Goal: Task Accomplishment & Management: Use online tool/utility

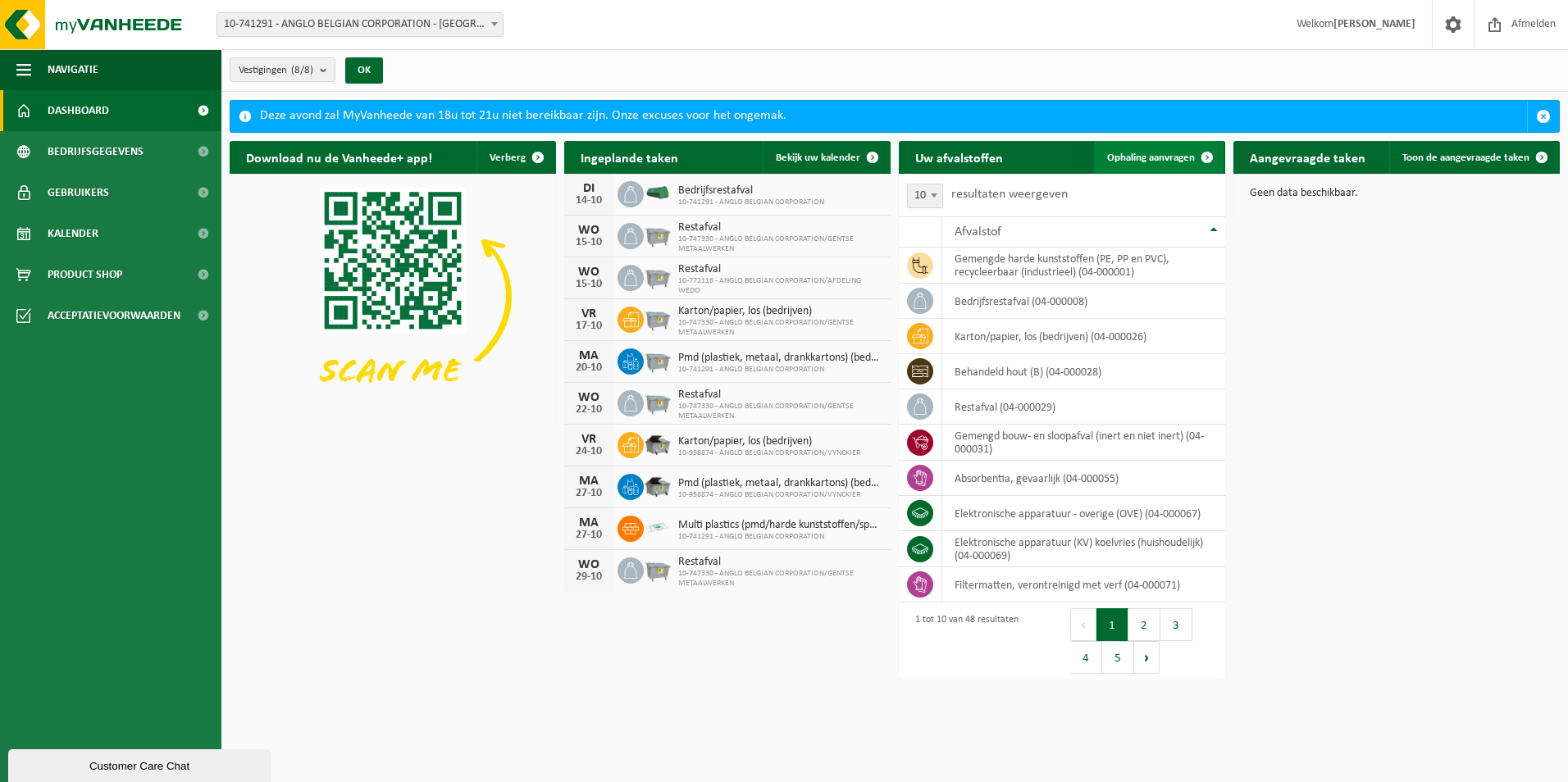
click at [1124, 145] on link "Ophaling aanvragen" at bounding box center [1159, 158] width 130 height 33
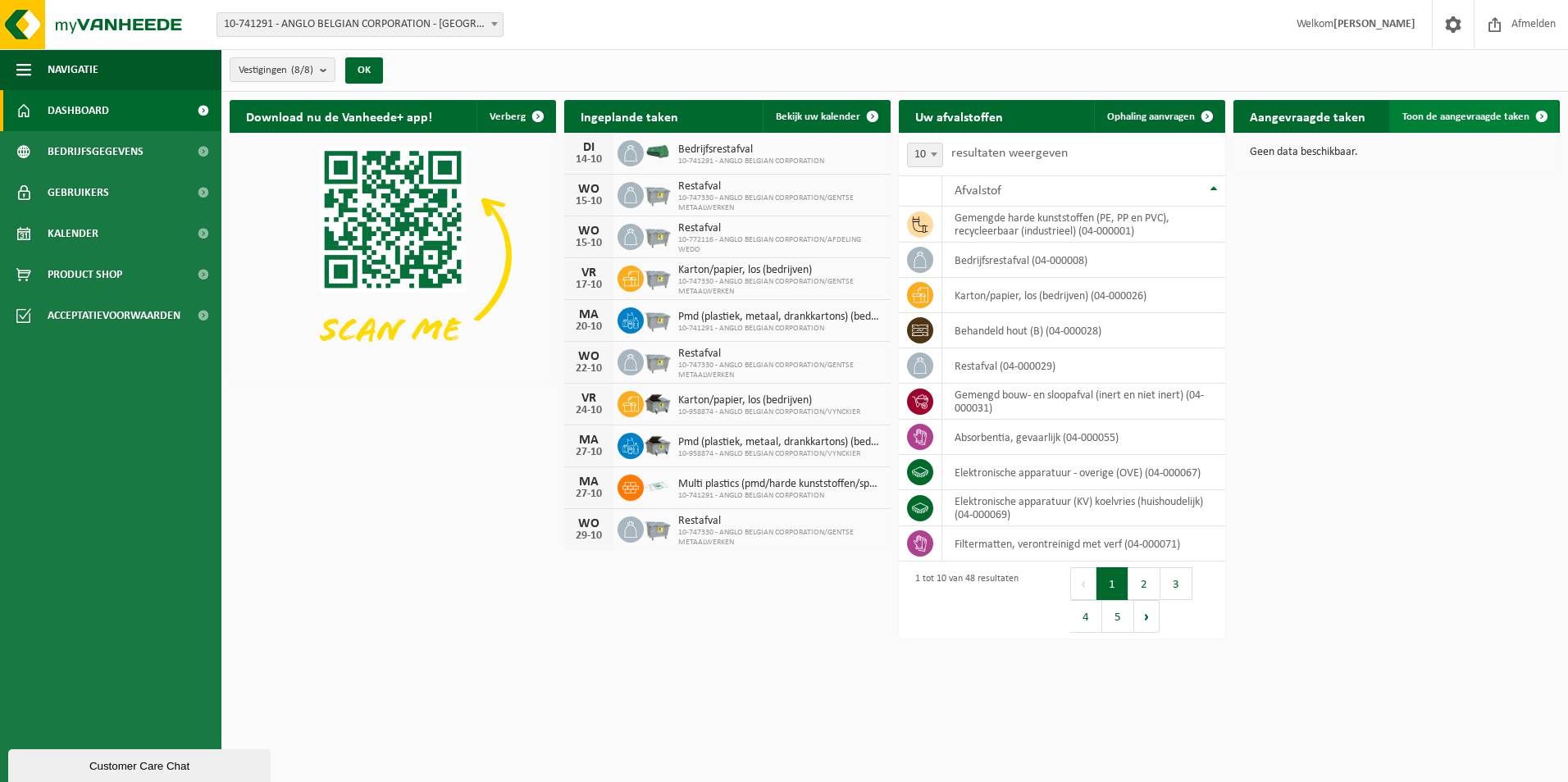
click at [1465, 116] on span "Toon de aangevraagde taken" at bounding box center [1465, 117] width 127 height 11
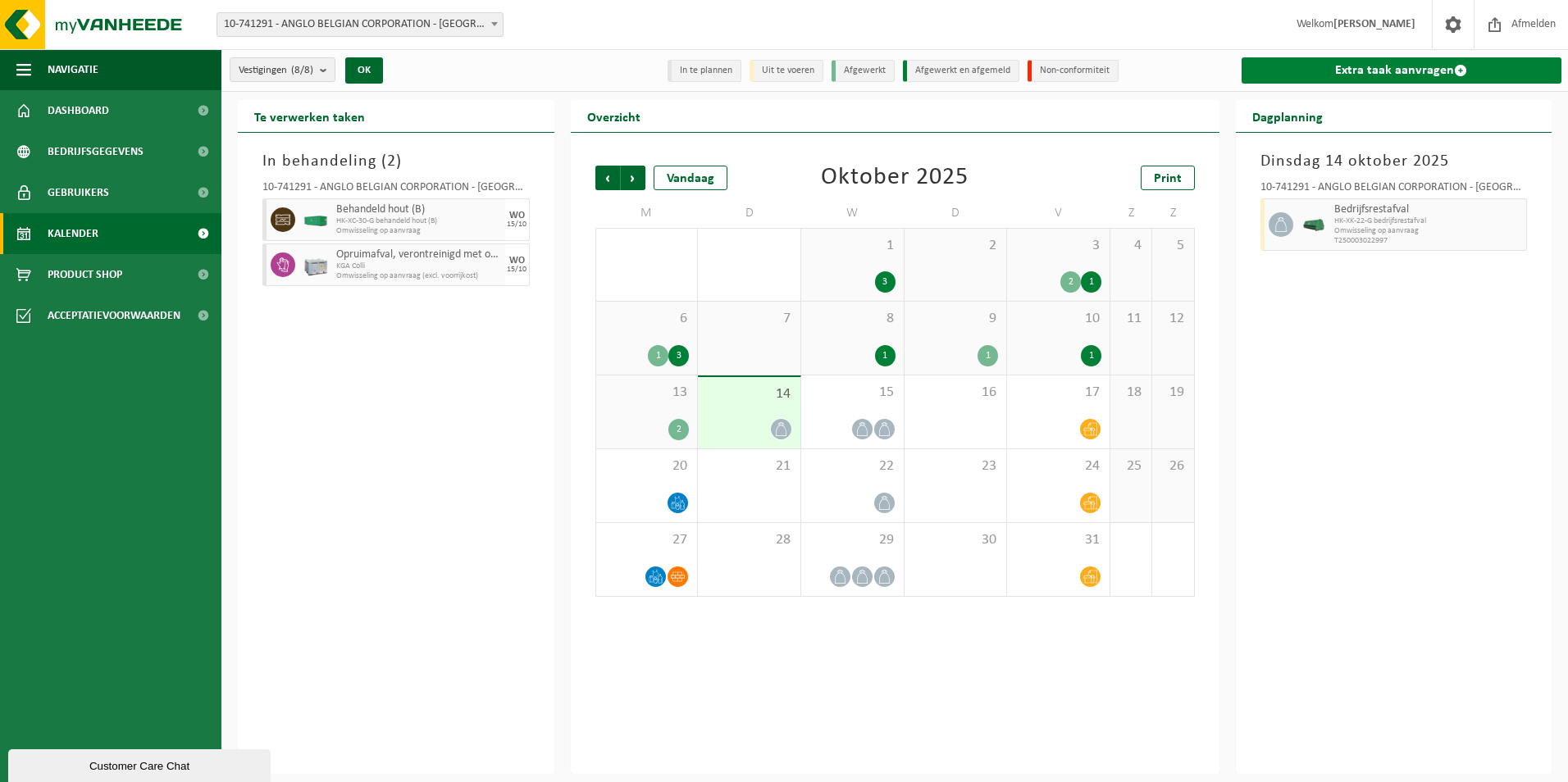
click at [1354, 67] on link "Extra taak aanvragen" at bounding box center [1401, 71] width 320 height 26
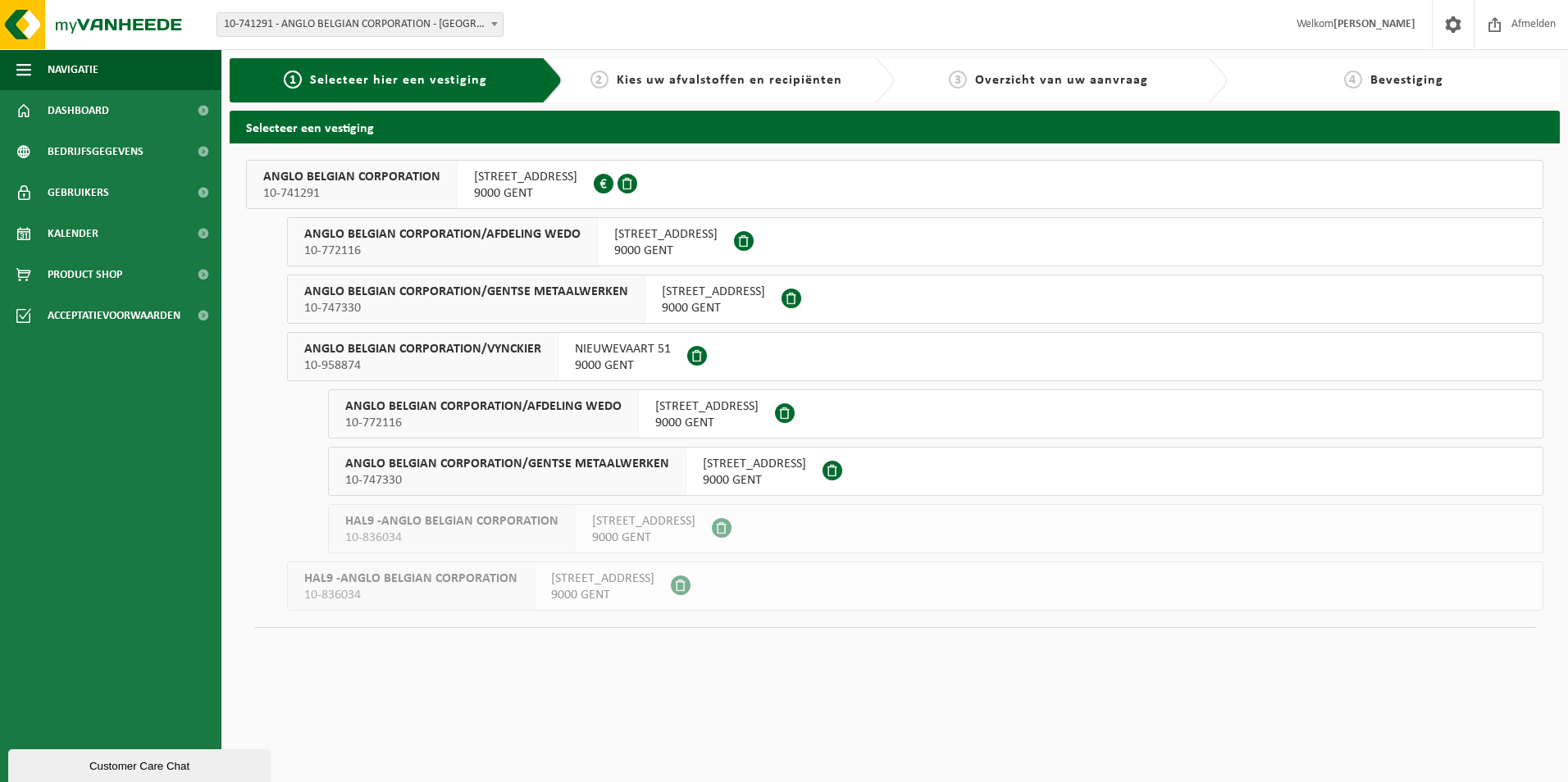
click at [525, 189] on span "9000 GENT" at bounding box center [526, 194] width 103 height 16
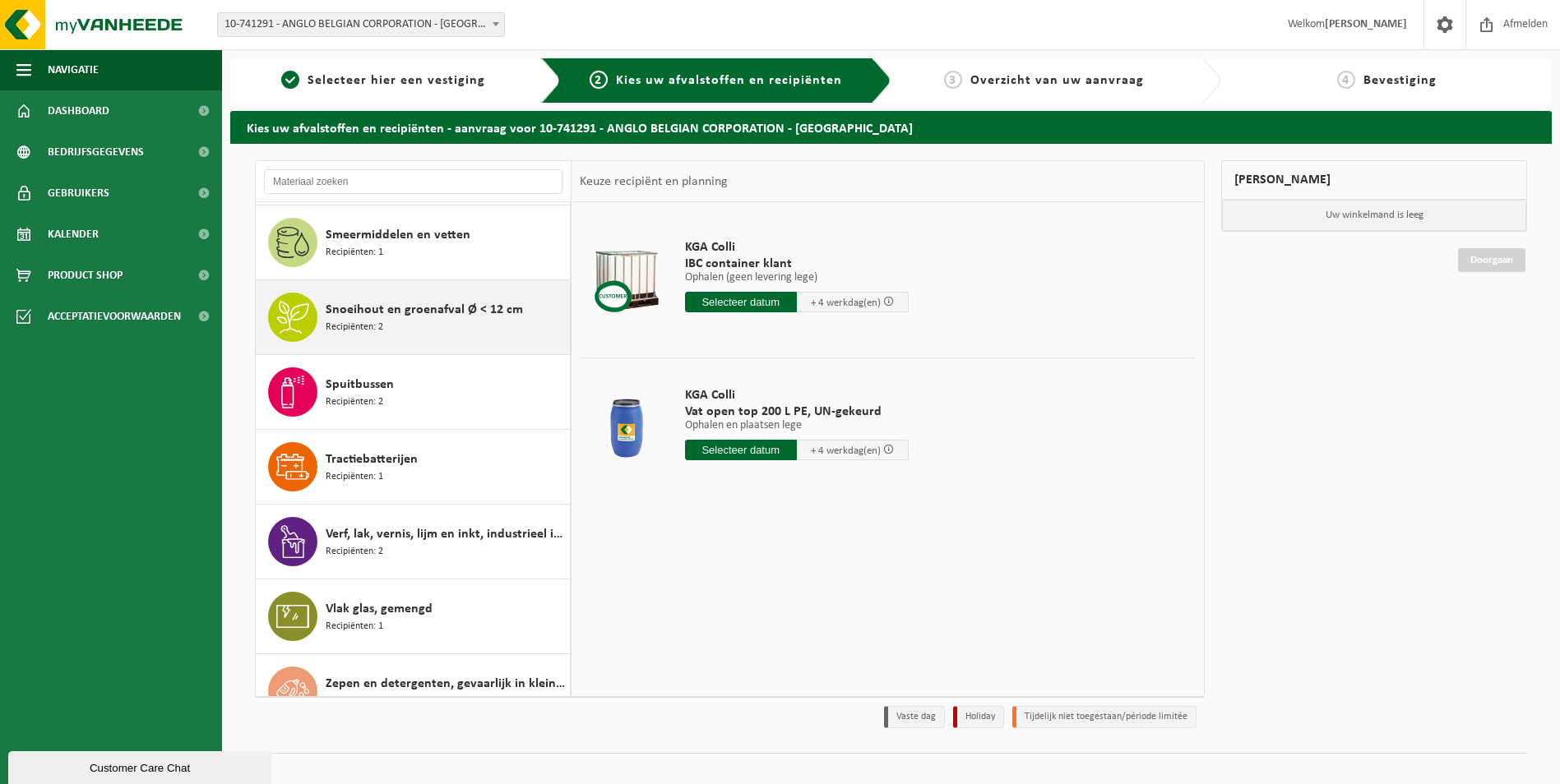
scroll to position [2652, 0]
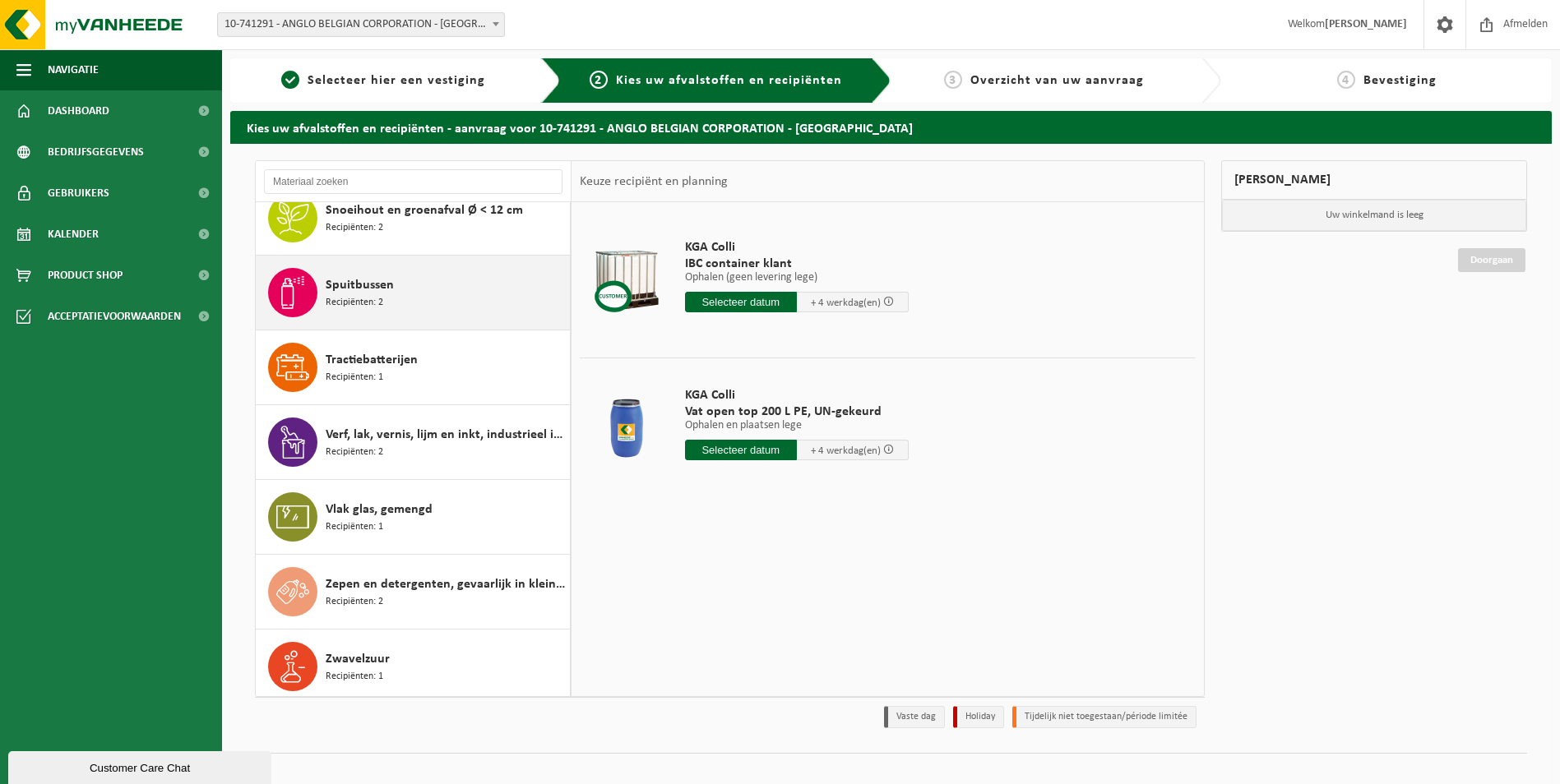
click at [392, 284] on div "Spuitbussen Recipiënten: 2" at bounding box center [445, 292] width 240 height 49
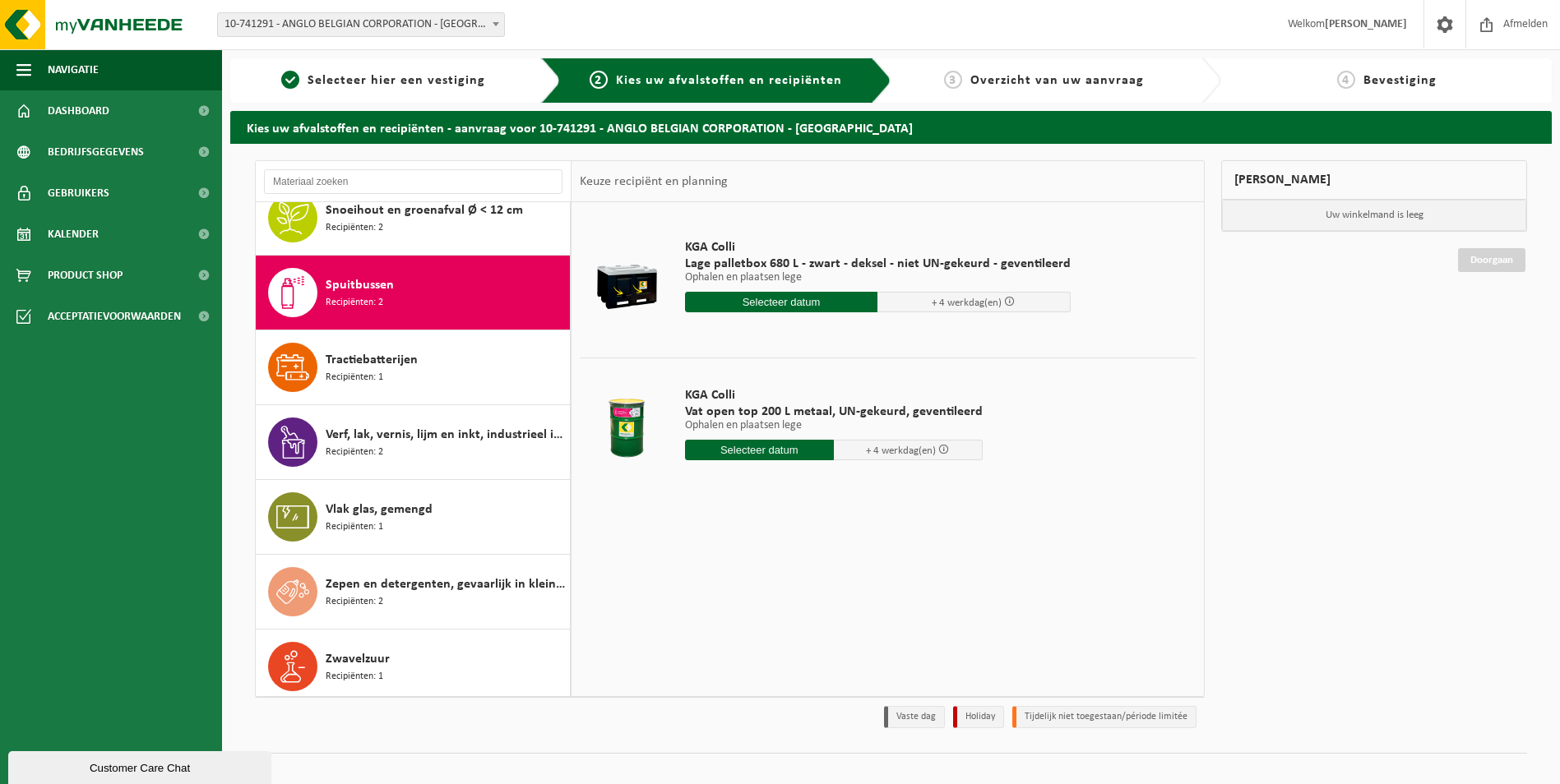
click at [782, 300] on input "text" at bounding box center [781, 301] width 194 height 21
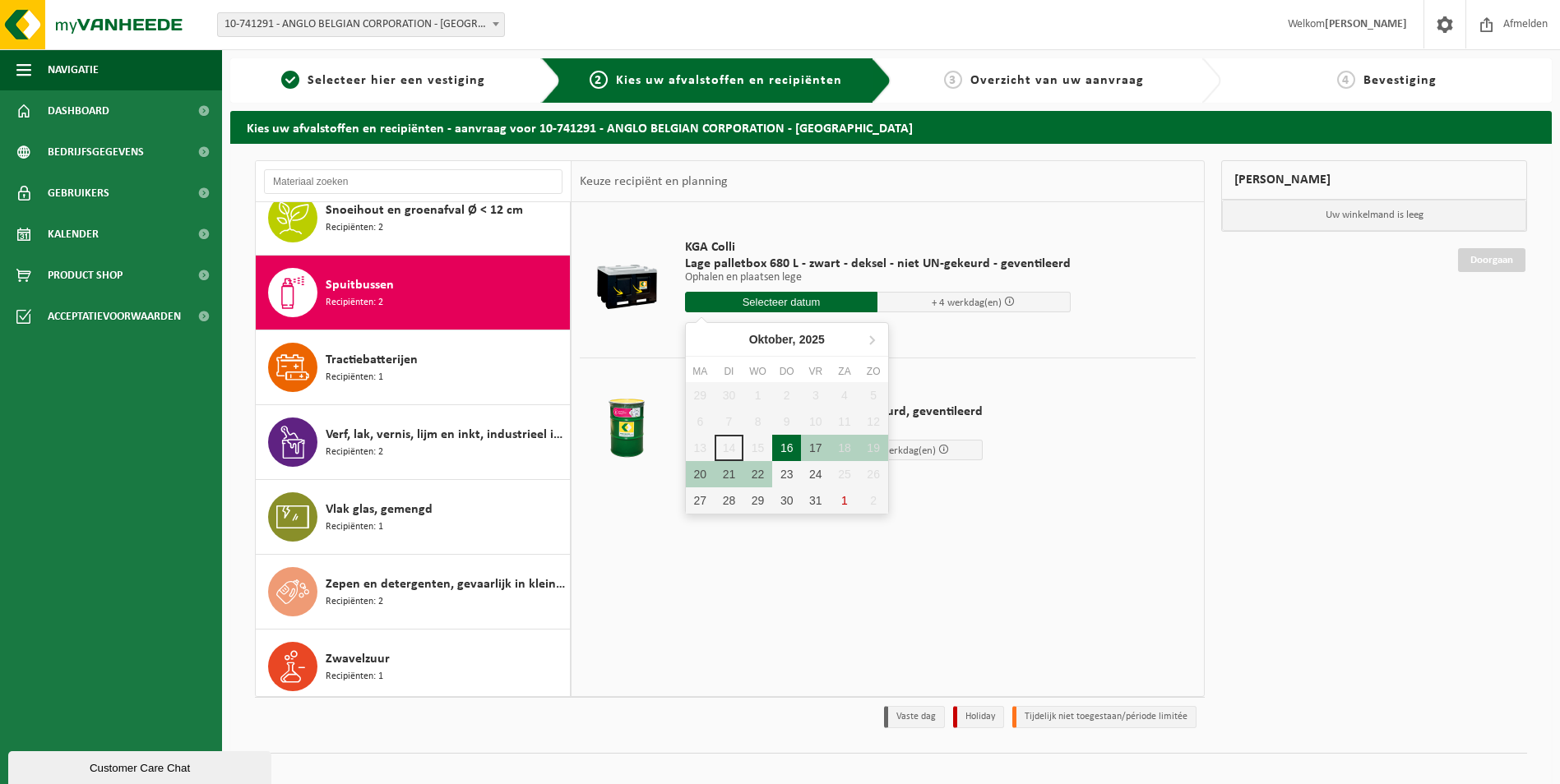
click at [782, 444] on div "16" at bounding box center [786, 448] width 29 height 26
type input "Van 2025-10-16"
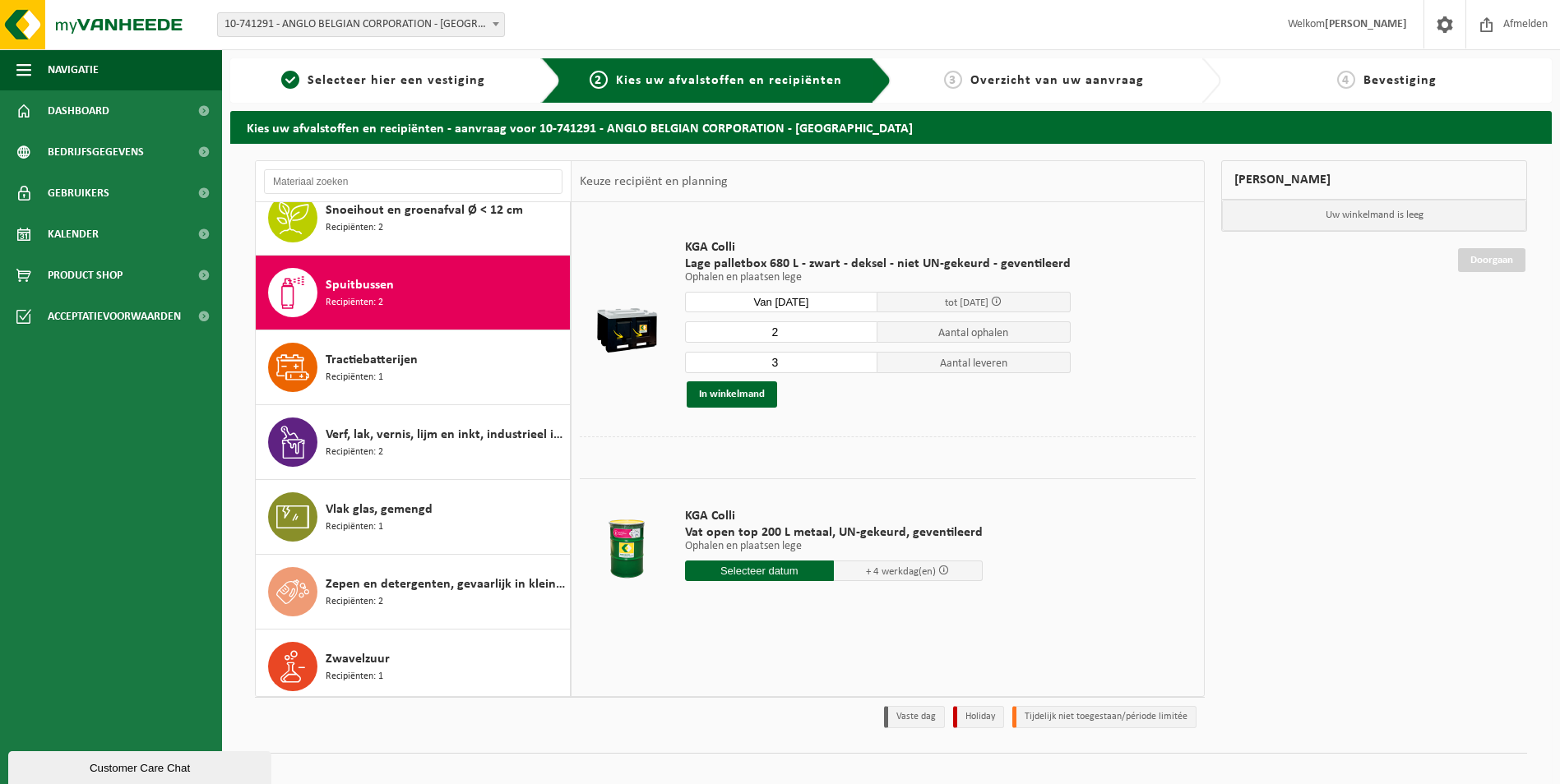
click at [861, 338] on input "2" at bounding box center [781, 332] width 194 height 21
type input "1"
click at [861, 338] on input "1" at bounding box center [781, 332] width 194 height 21
click at [861, 365] on input "2" at bounding box center [781, 362] width 194 height 21
click at [861, 365] on input "1" at bounding box center [781, 362] width 194 height 21
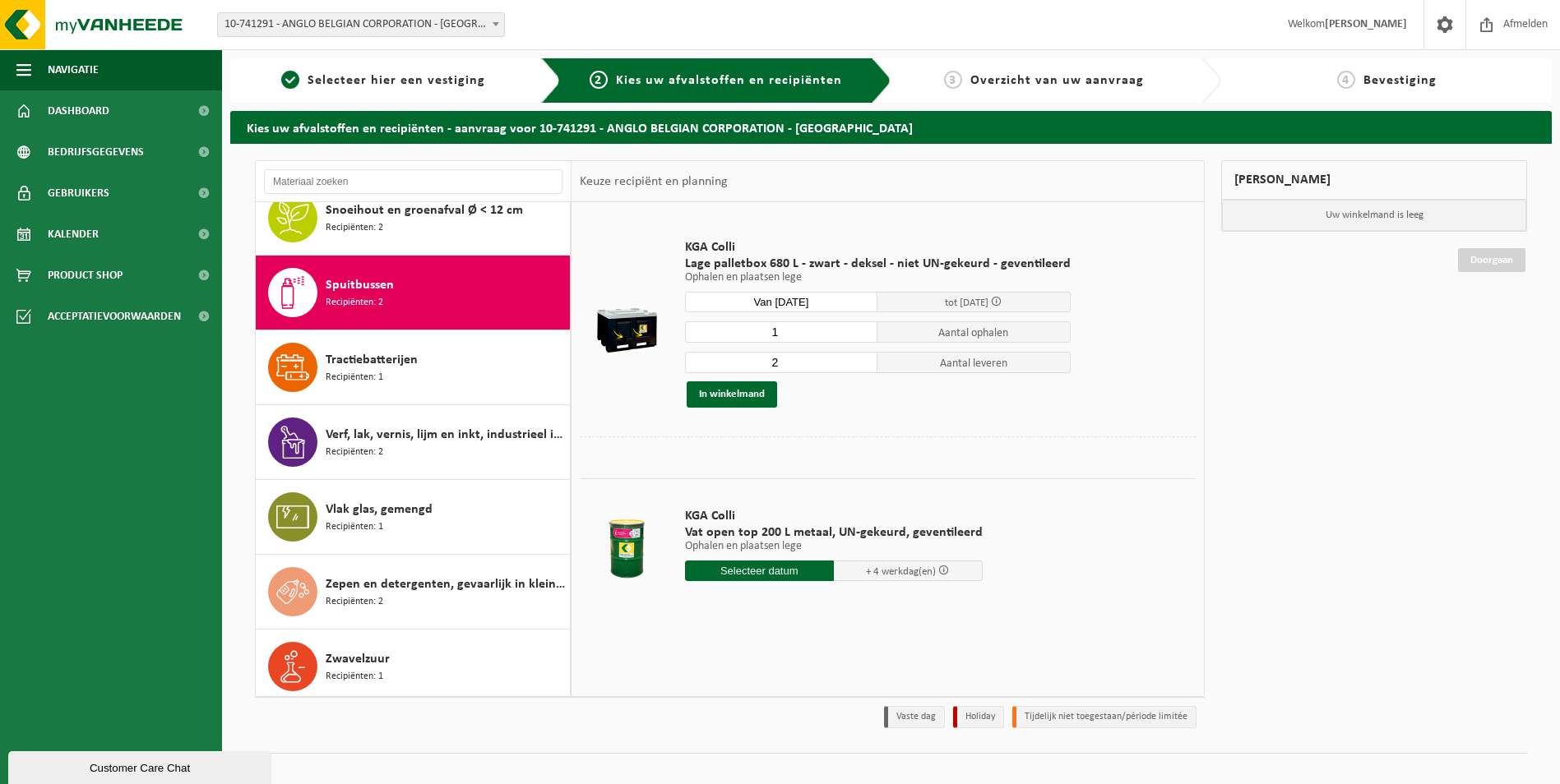
type input "2"
click at [858, 360] on input "2" at bounding box center [781, 362] width 194 height 21
drag, startPoint x: 730, startPoint y: 387, endPoint x: 717, endPoint y: 392, distance: 13.9
click at [717, 392] on div "1 Aantal ophalen 2 Aantal leveren In winkelmand" at bounding box center [877, 364] width 385 height 87
drag, startPoint x: 717, startPoint y: 392, endPoint x: 763, endPoint y: 393, distance: 46.0
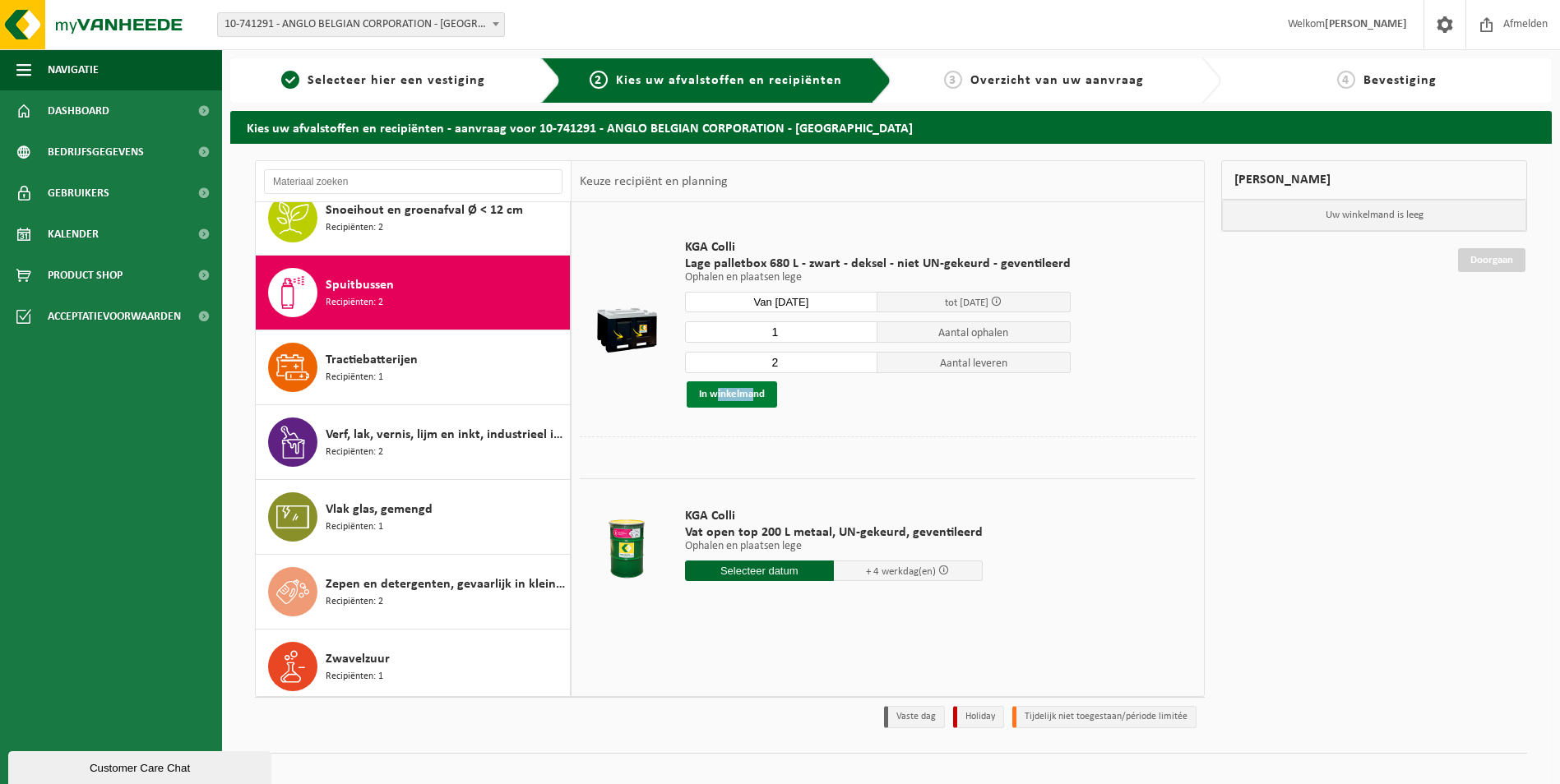
click at [763, 393] on button "In winkelmand" at bounding box center [731, 394] width 91 height 26
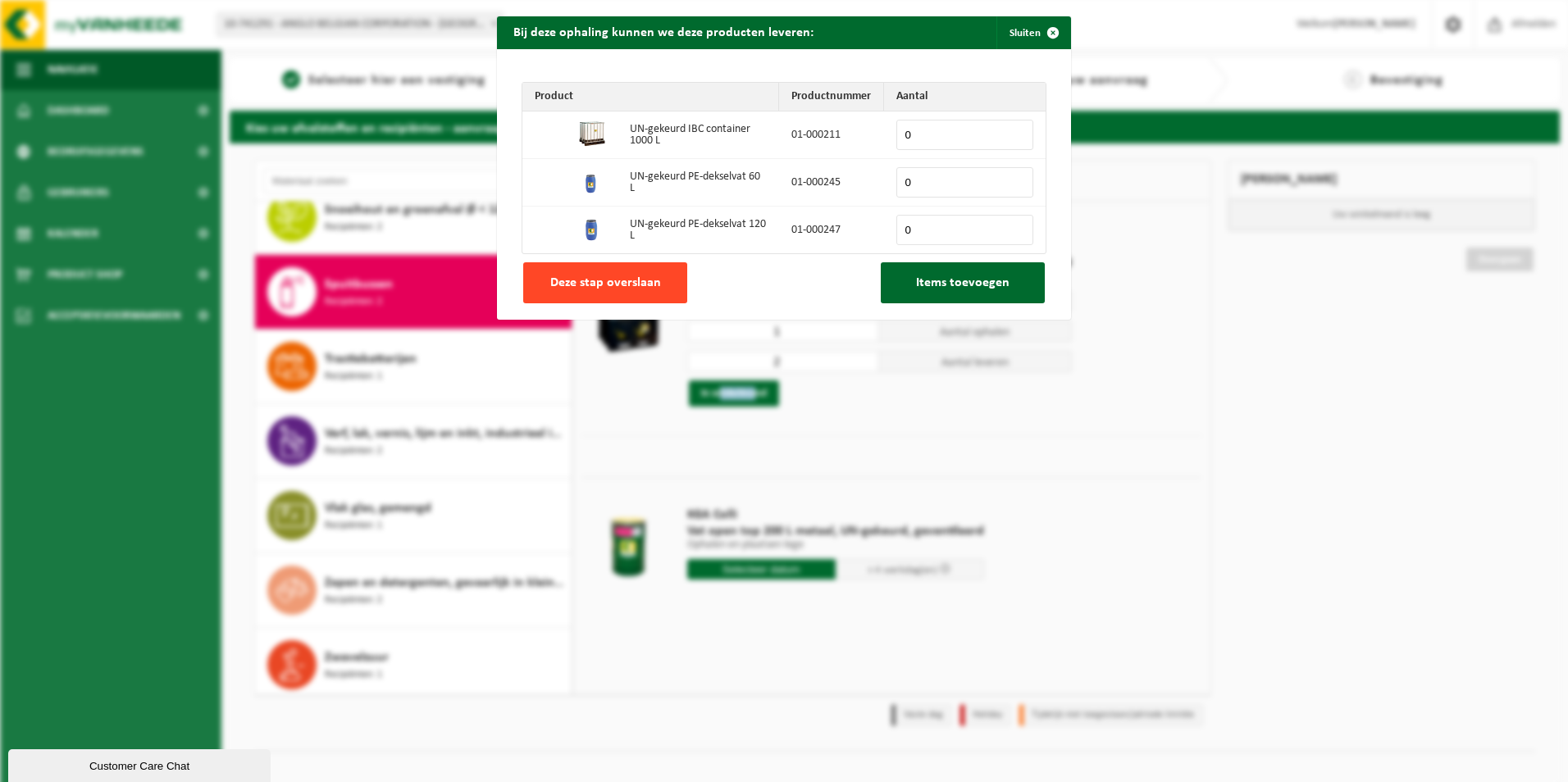
click at [669, 293] on button "Deze stap overslaan" at bounding box center [605, 283] width 164 height 41
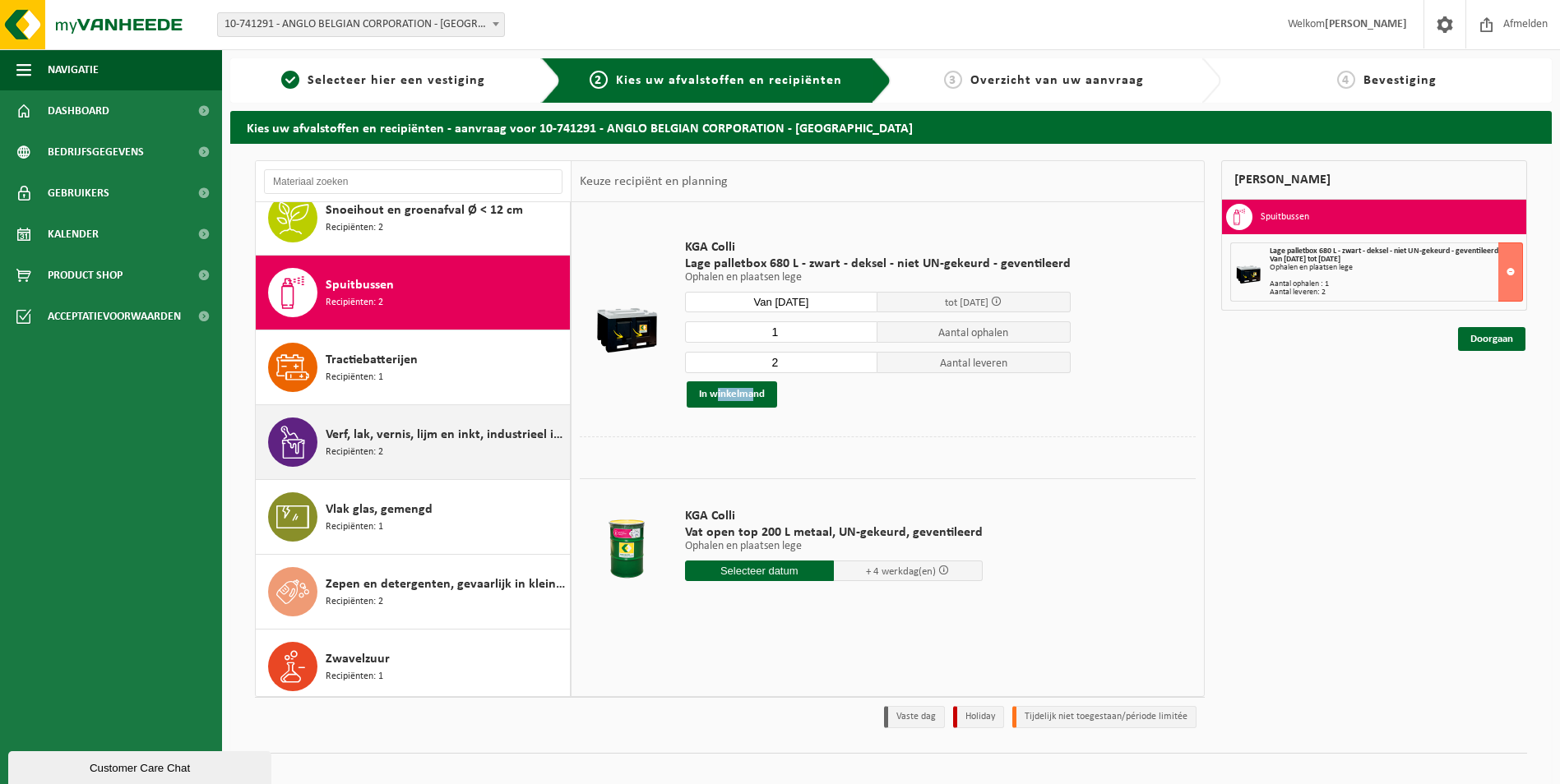
click at [368, 428] on span "Verf, lak, vernis, lijm en inkt, industrieel in kleinverpakking" at bounding box center [445, 435] width 240 height 20
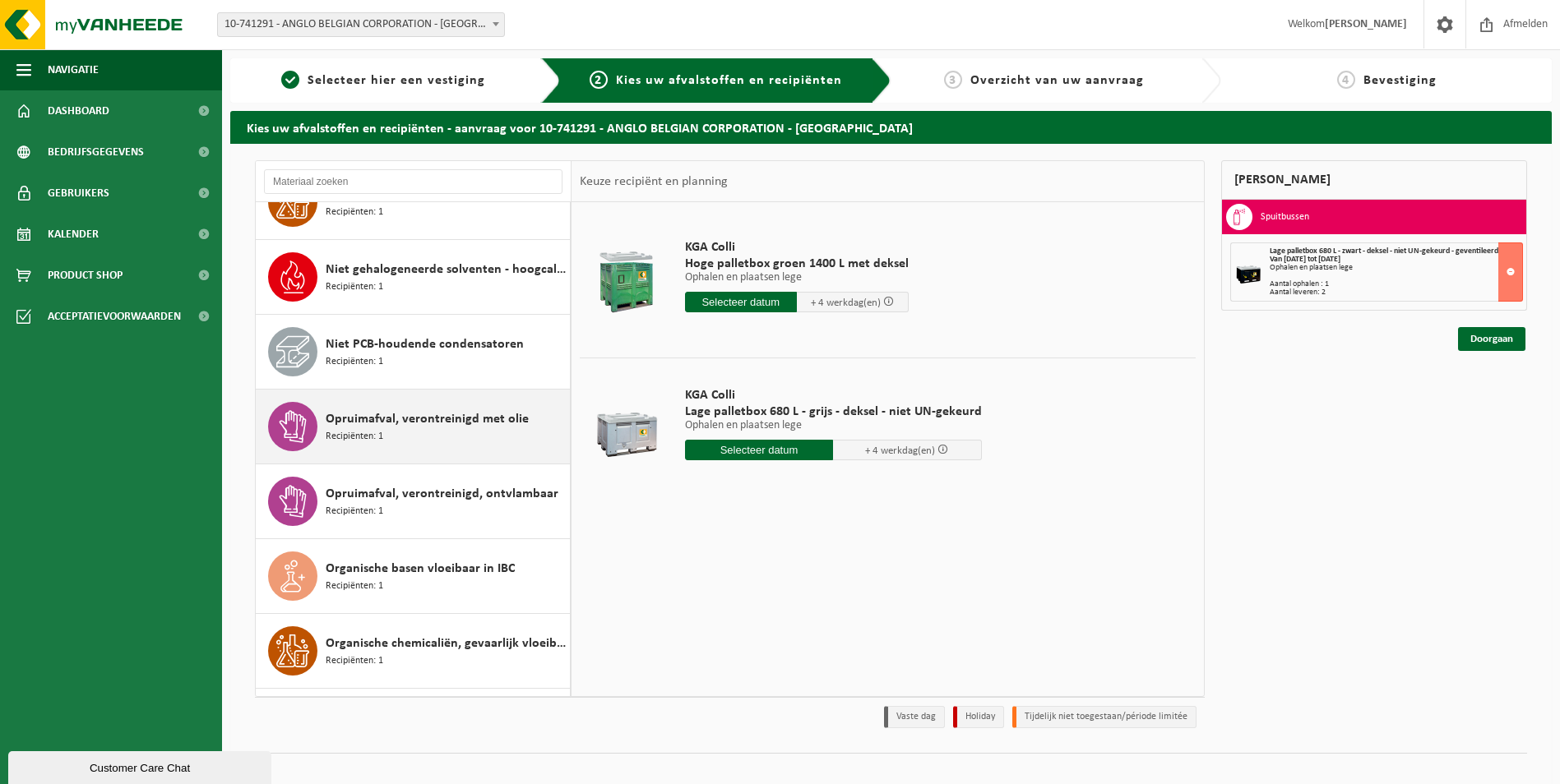
scroll to position [2076, 0]
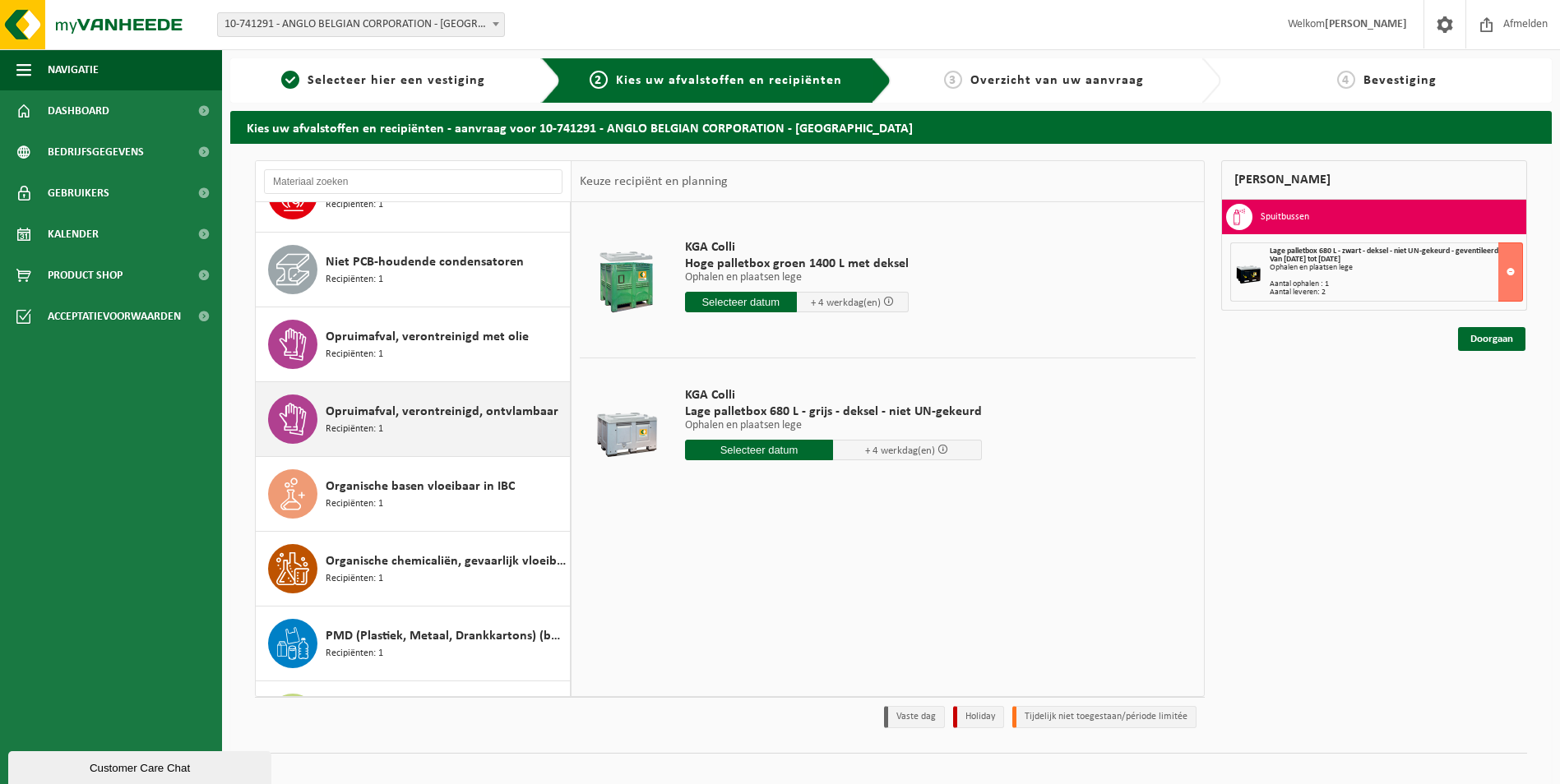
click at [412, 417] on div "Opruimafval, verontreinigd, ontvlambaar Recipiënten: 1" at bounding box center [445, 419] width 240 height 49
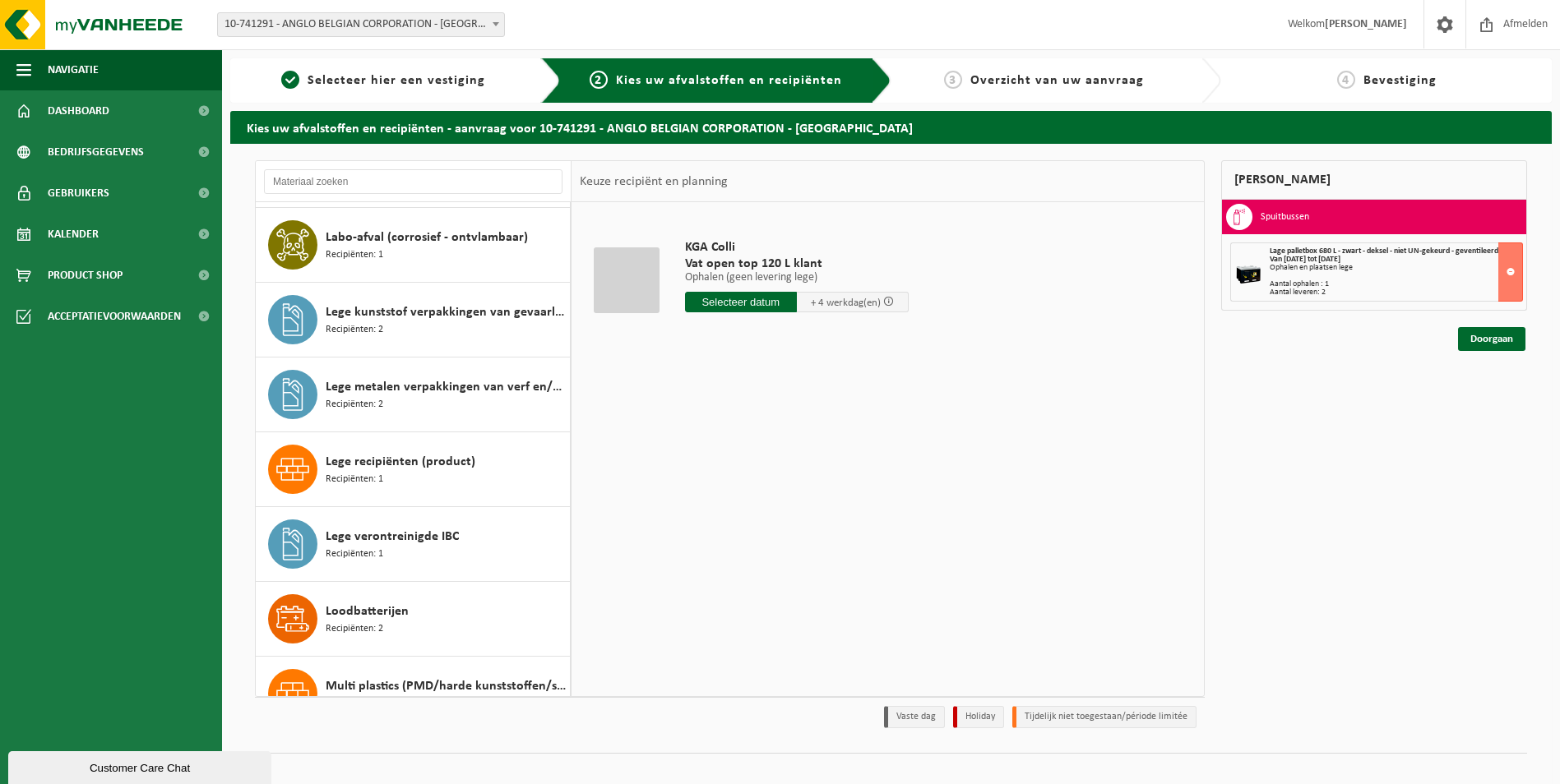
scroll to position [1427, 0]
click at [373, 381] on span "Lege metalen verpakkingen van verf en/of inkt (schraapschoon)" at bounding box center [445, 388] width 240 height 20
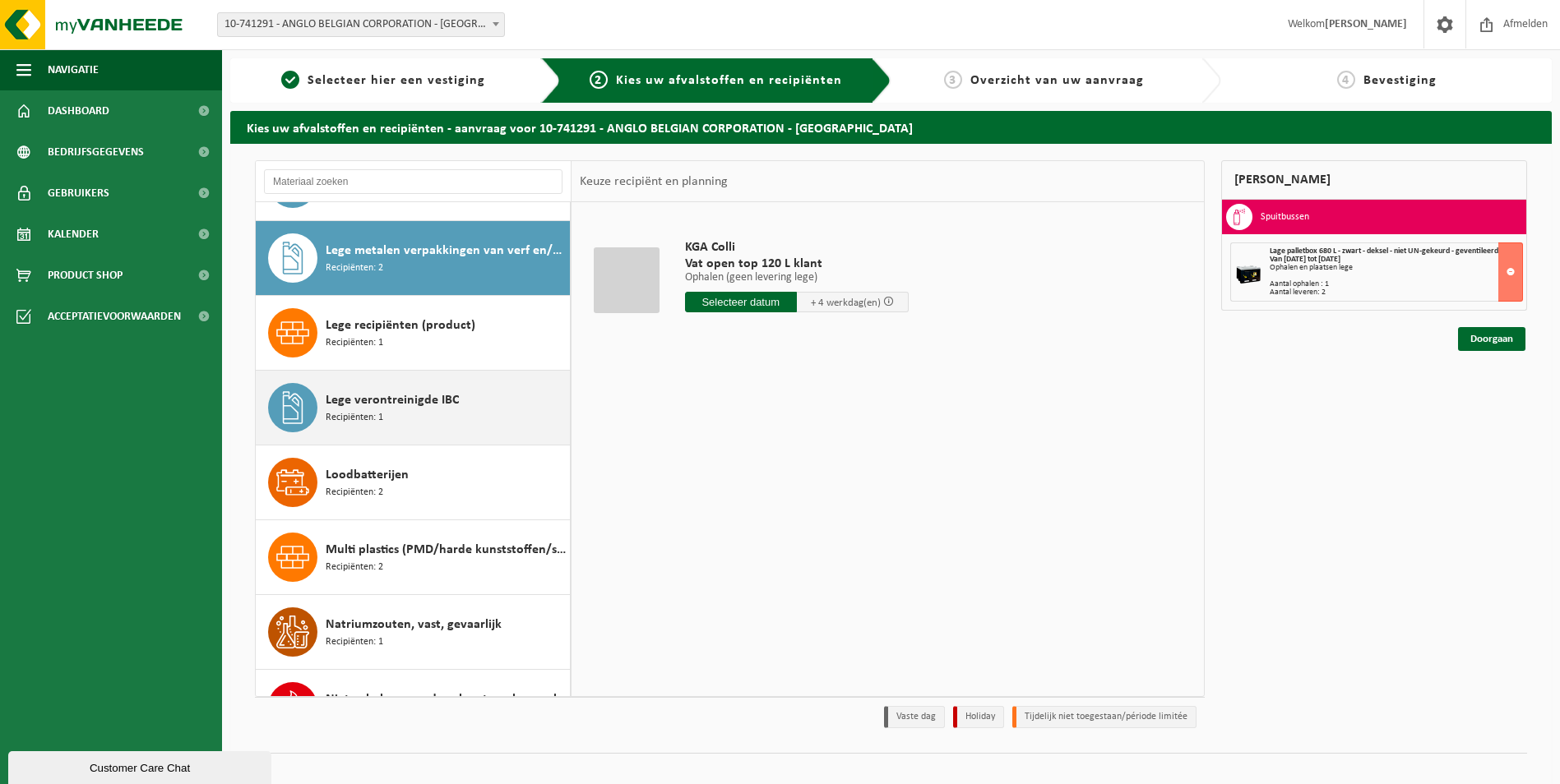
scroll to position [1576, 0]
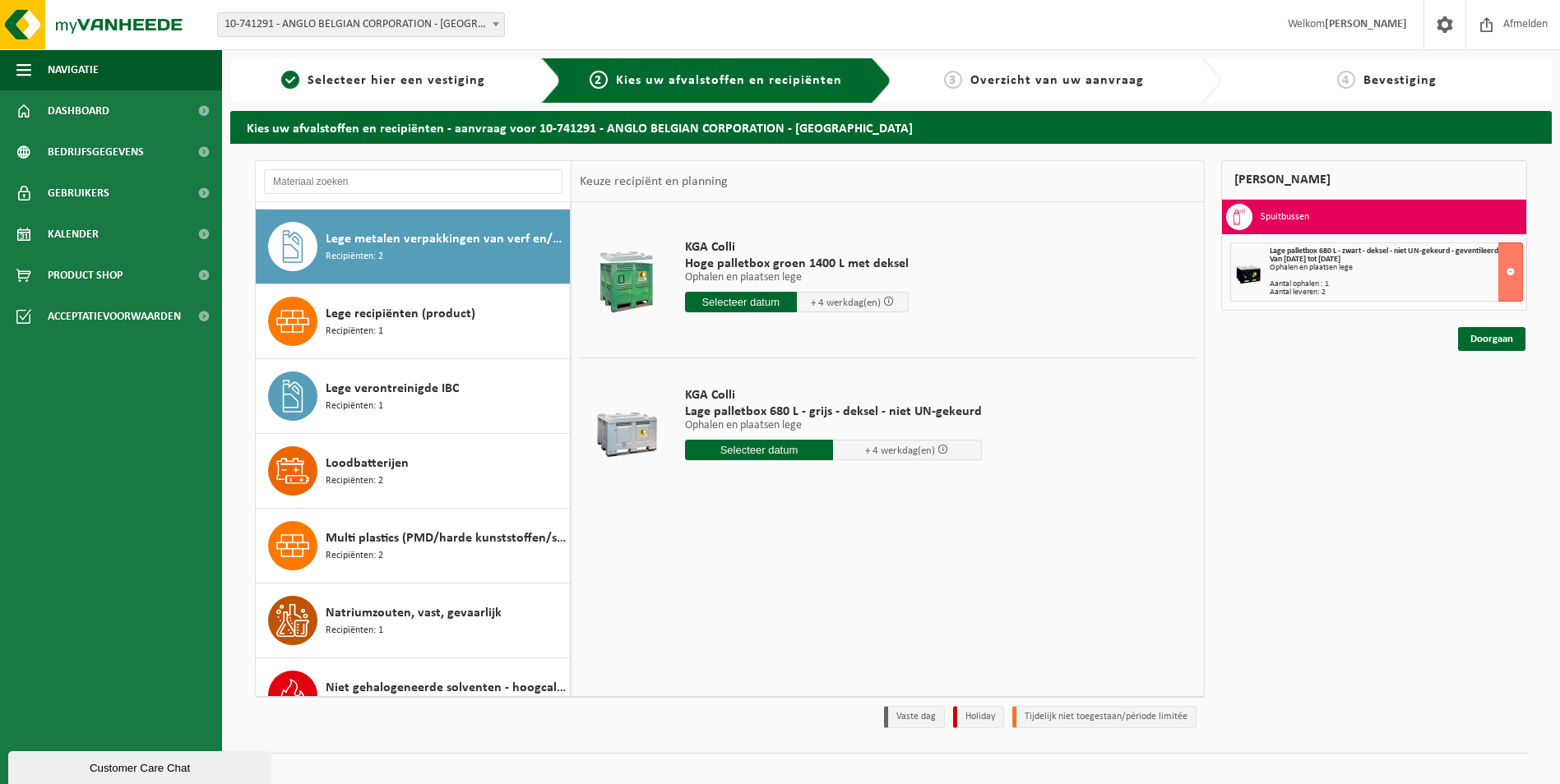
click at [733, 301] on input "text" at bounding box center [740, 301] width 112 height 21
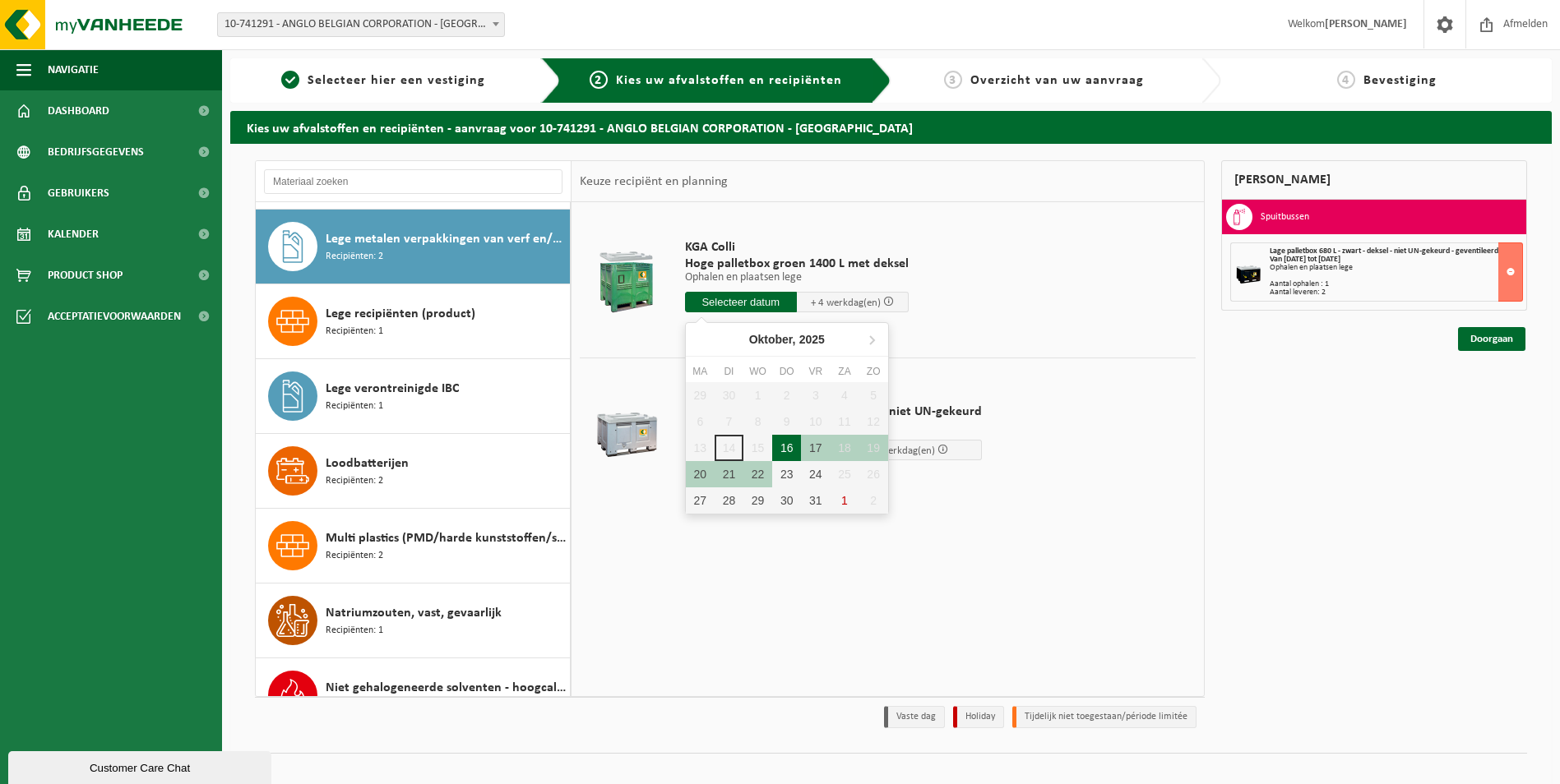
click at [782, 446] on div "16" at bounding box center [786, 448] width 29 height 26
type input "Van 2025-10-16"
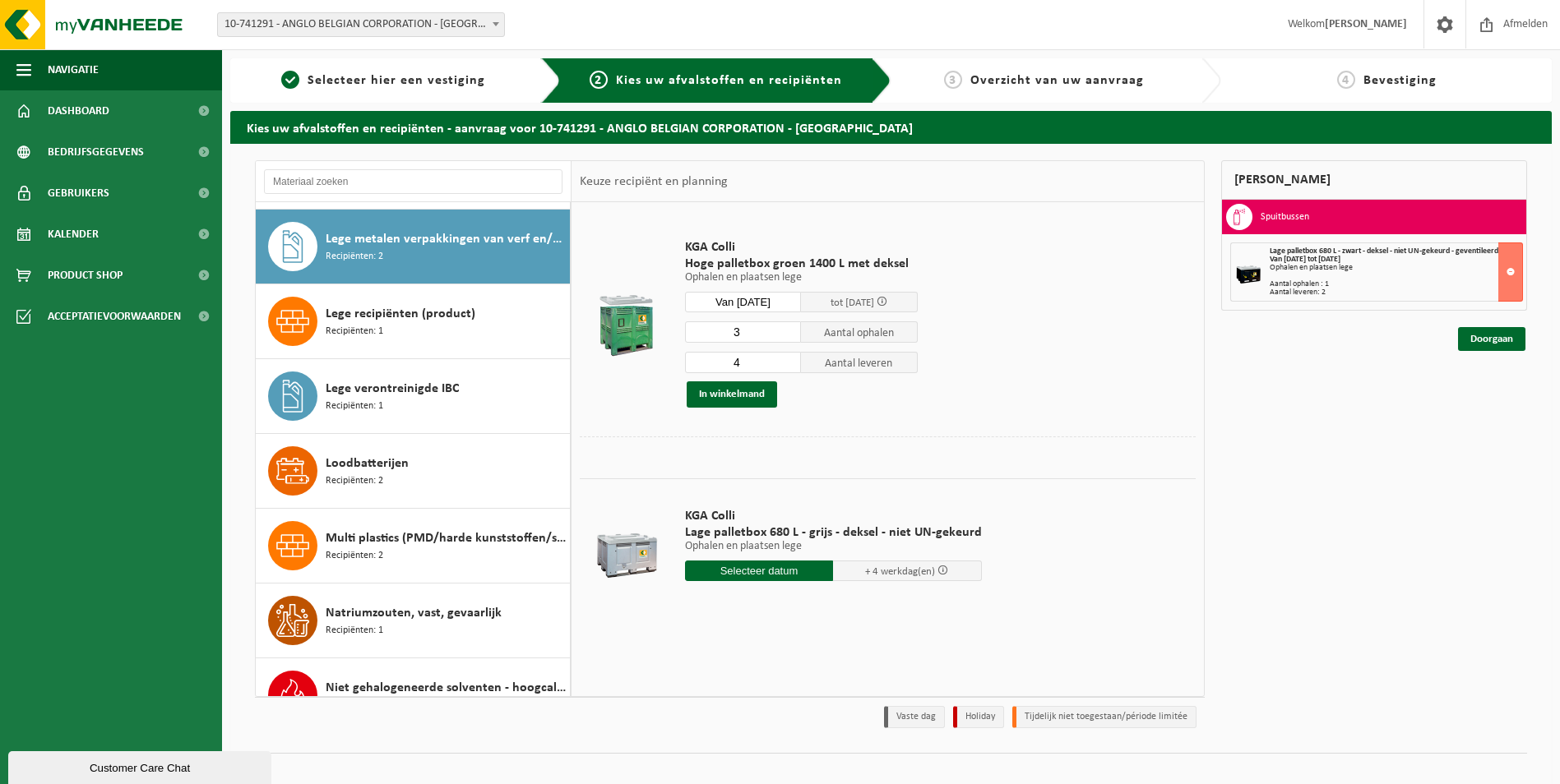
click at [788, 334] on input "3" at bounding box center [743, 332] width 117 height 21
click at [788, 334] on input "2" at bounding box center [743, 332] width 117 height 21
type input "1"
click at [788, 334] on input "1" at bounding box center [743, 332] width 117 height 21
click at [788, 366] on input "3" at bounding box center [743, 362] width 117 height 21
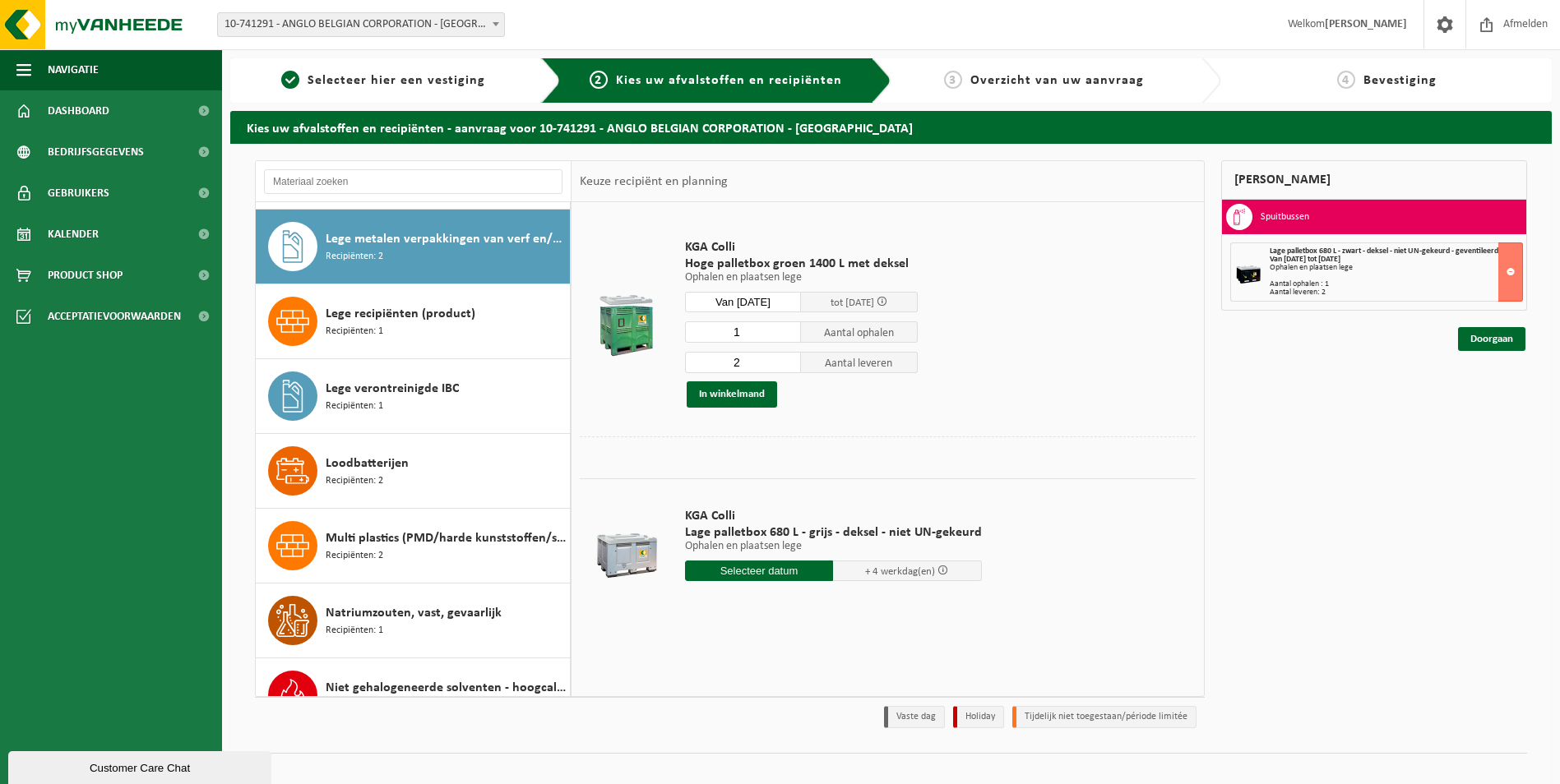
click at [788, 366] on input "2" at bounding box center [743, 362] width 117 height 21
type input "1"
click at [788, 366] on input "1" at bounding box center [743, 362] width 117 height 21
click at [759, 394] on button "In winkelmand" at bounding box center [731, 394] width 91 height 26
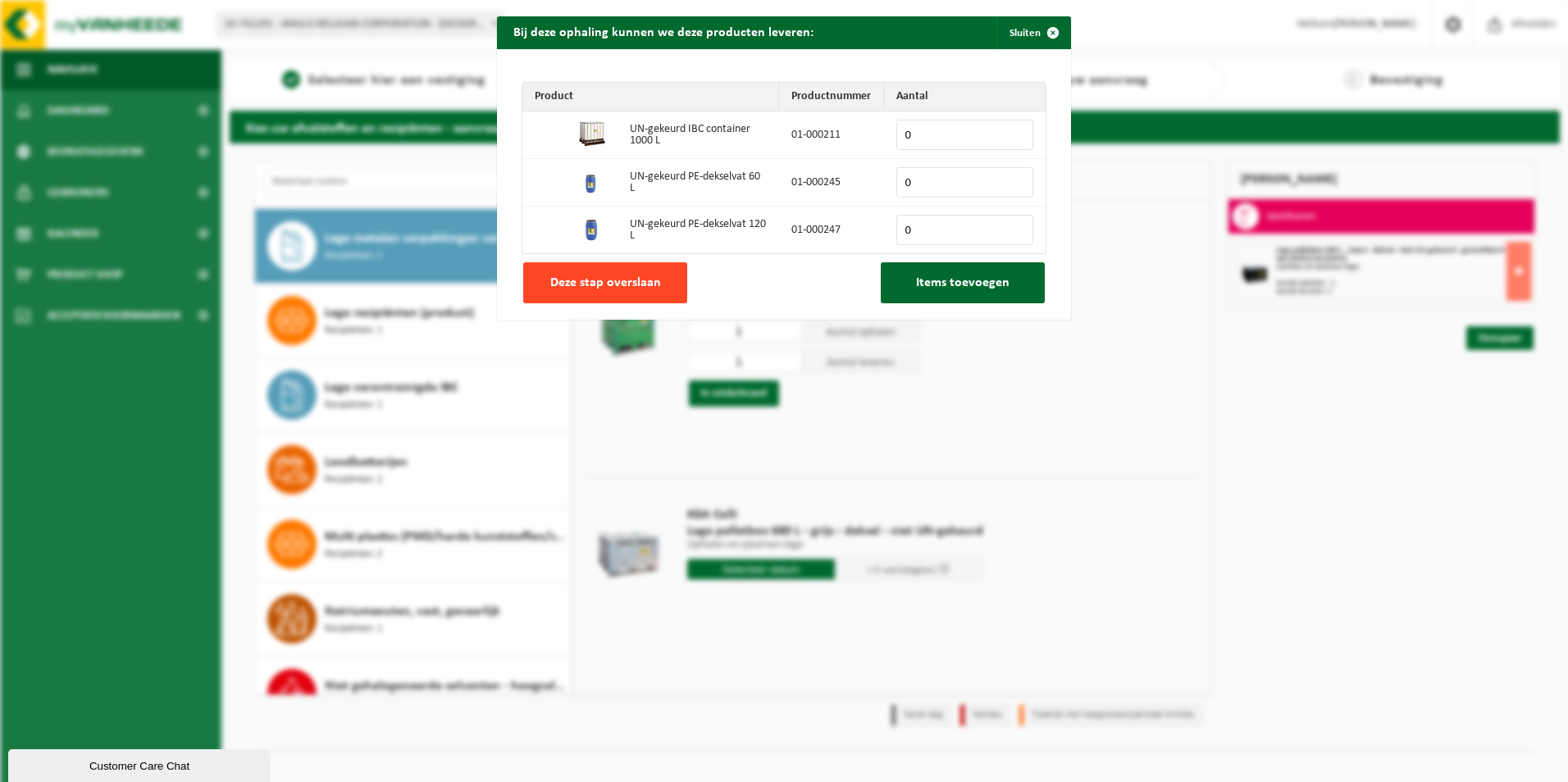
click at [640, 290] on button "Deze stap overslaan" at bounding box center [605, 283] width 164 height 41
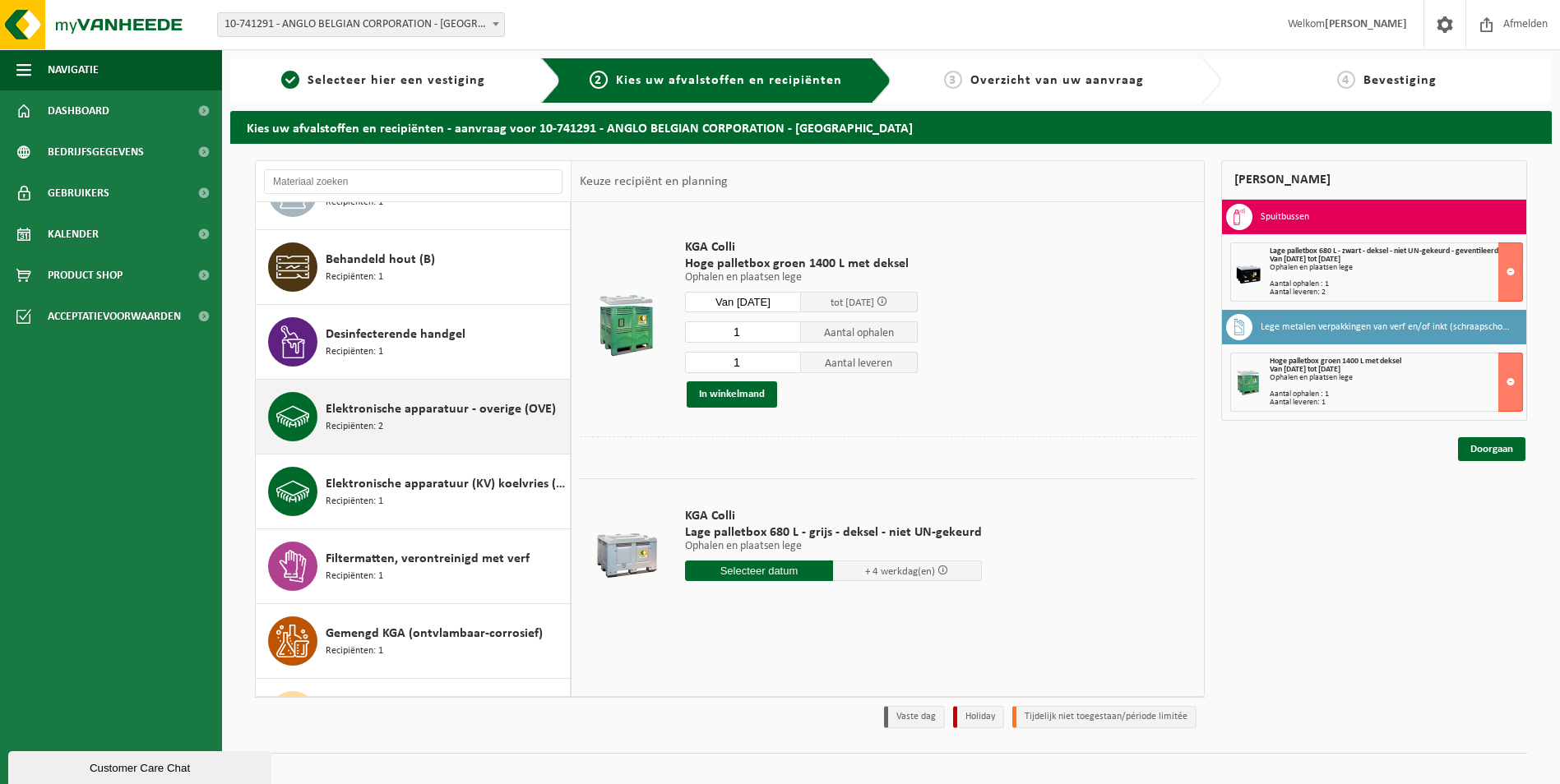
scroll to position [590, 0]
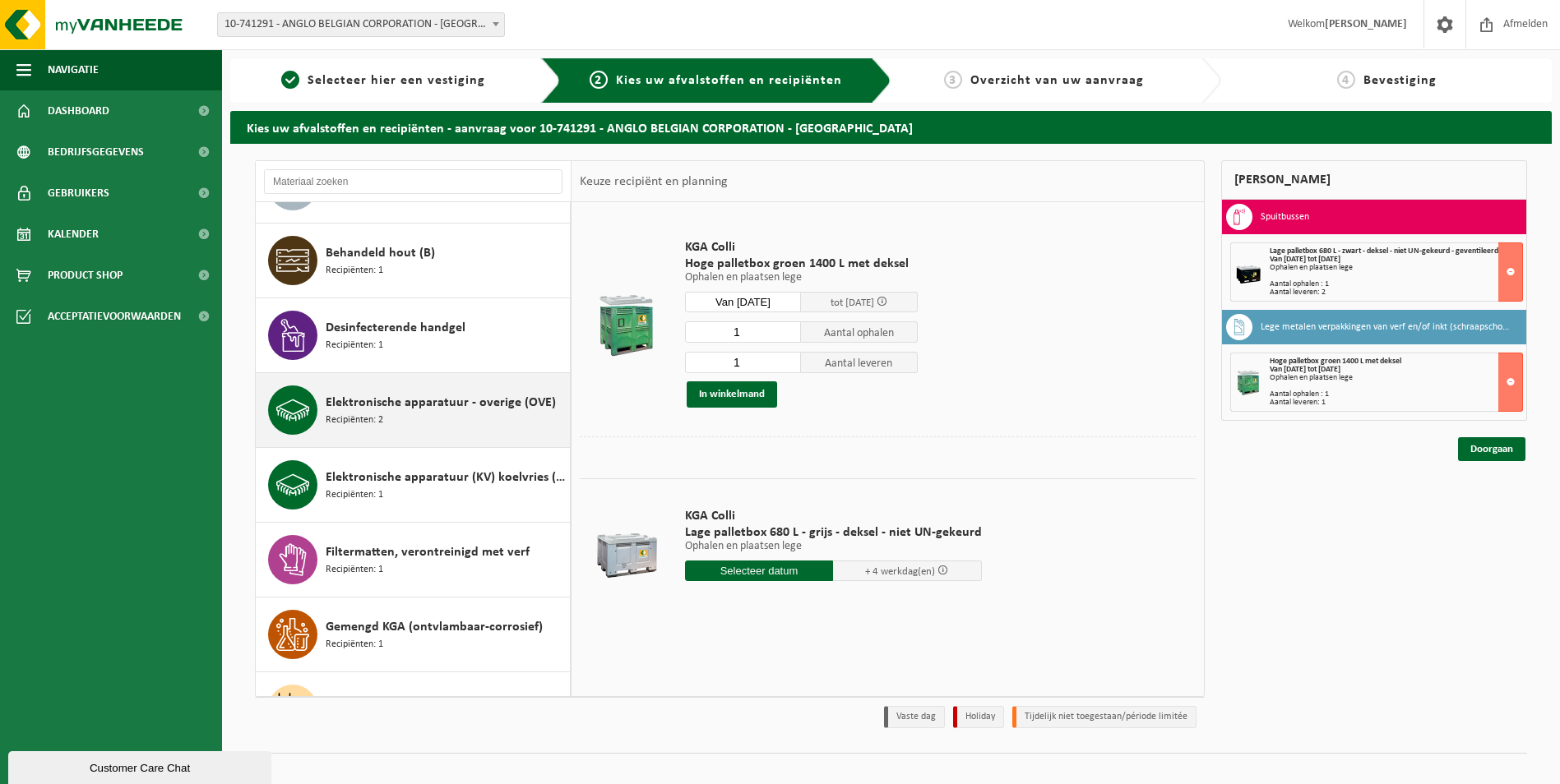
click at [444, 419] on div "Elektronische apparatuur - overige (OVE) Recipiënten: 2" at bounding box center [445, 410] width 240 height 49
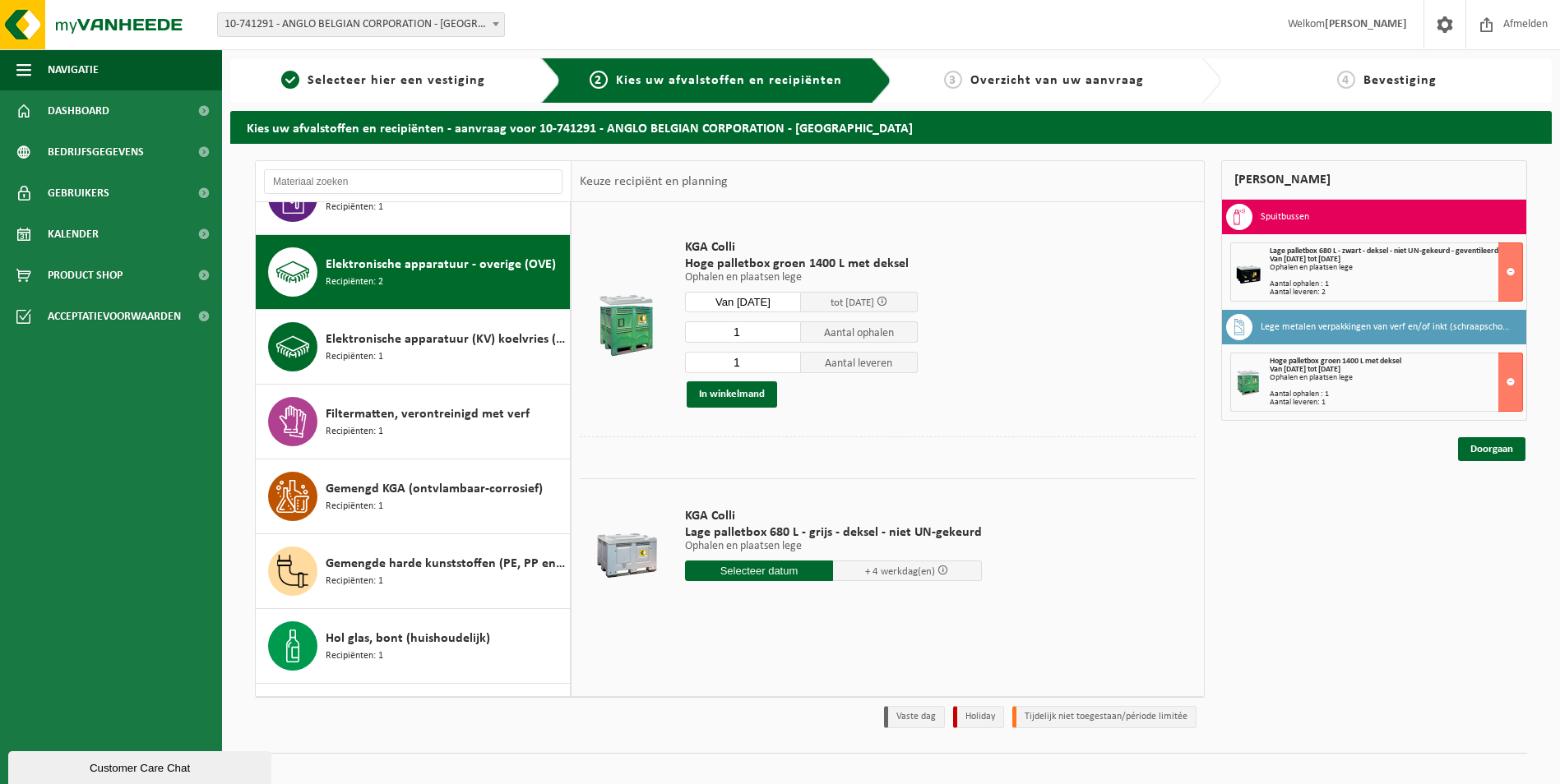
scroll to position [753, 0]
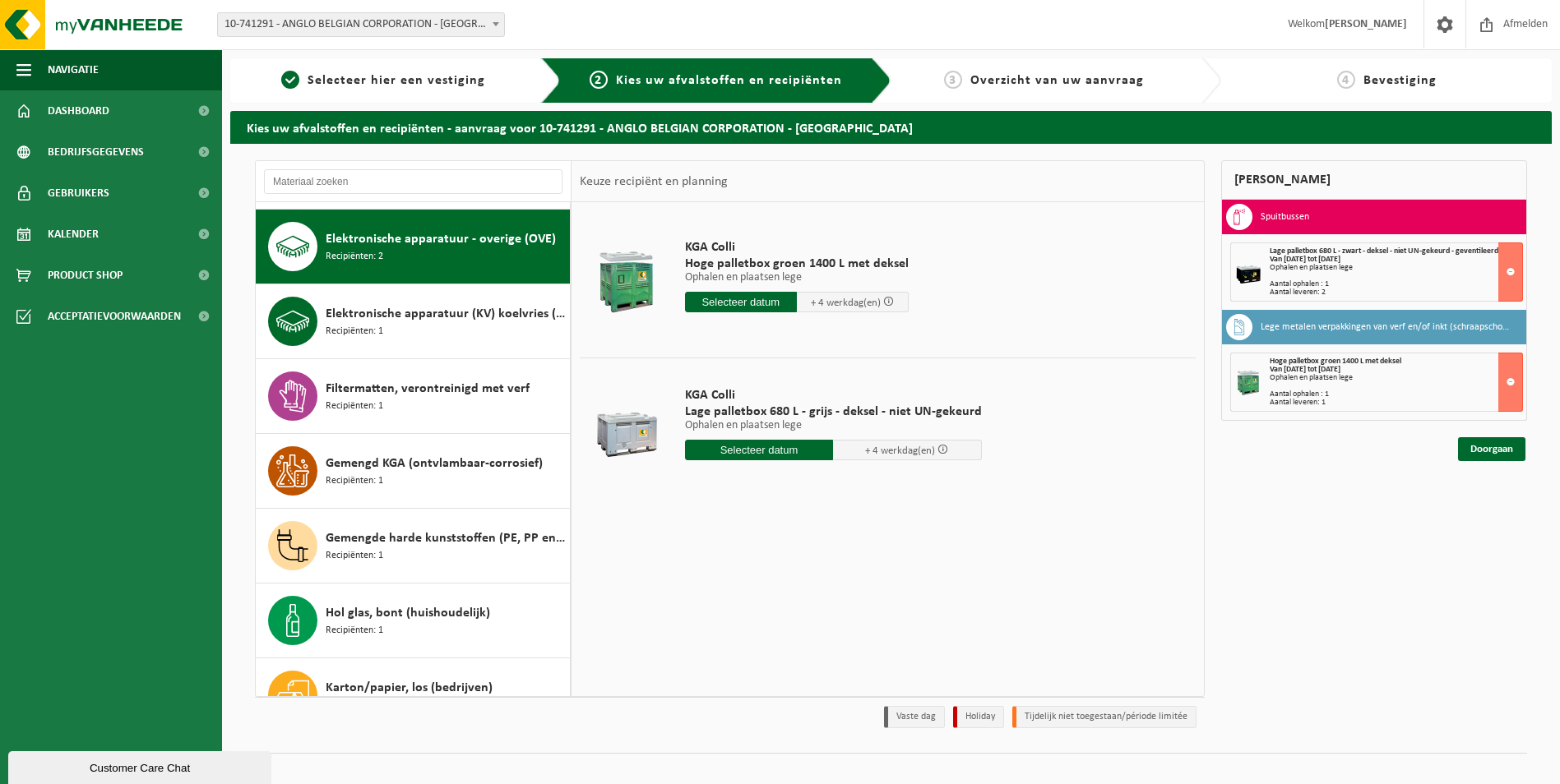
click at [757, 451] on input "text" at bounding box center [759, 450] width 149 height 21
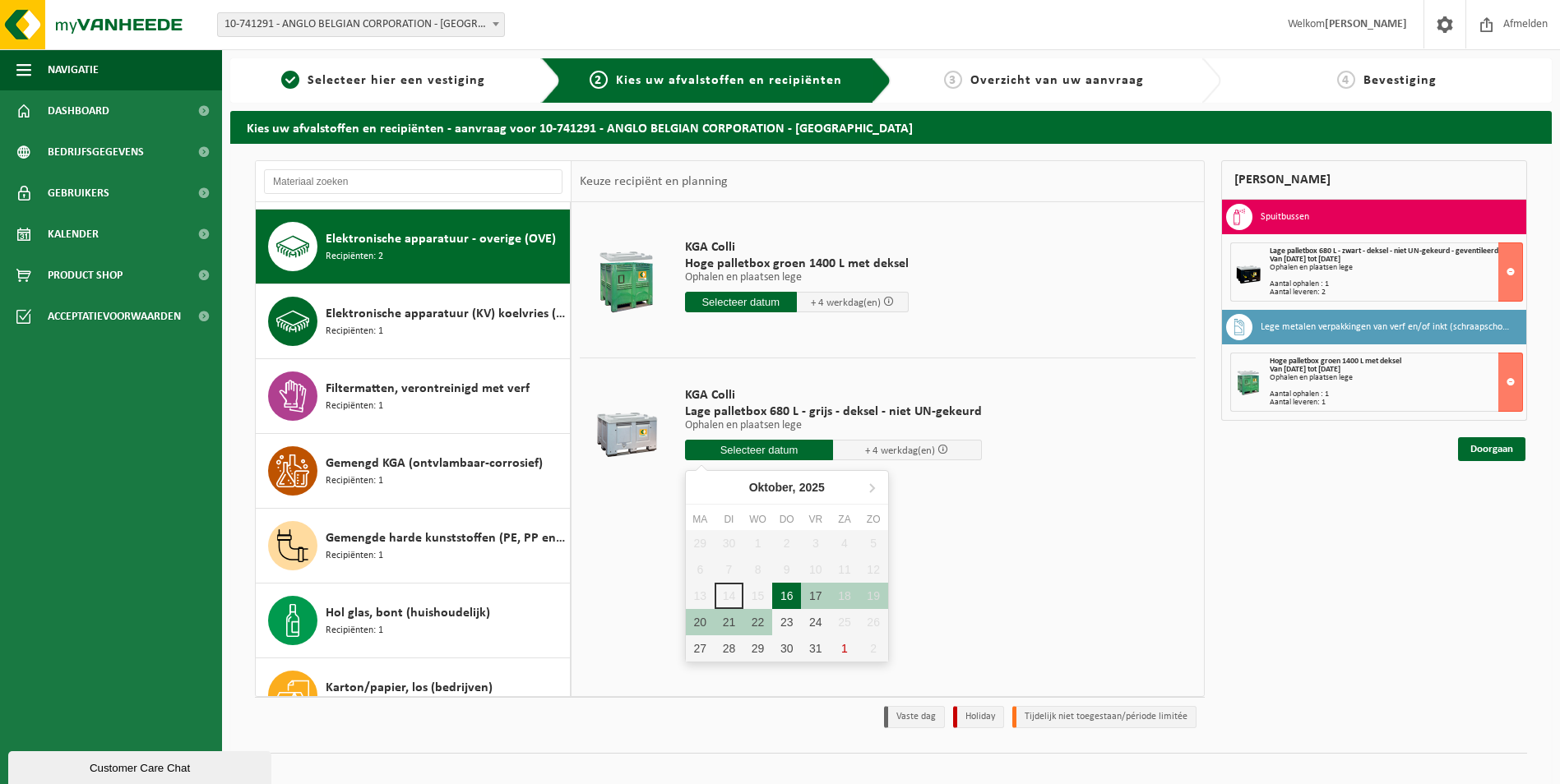
click at [788, 594] on div "16" at bounding box center [786, 596] width 29 height 26
type input "Van 2025-10-16"
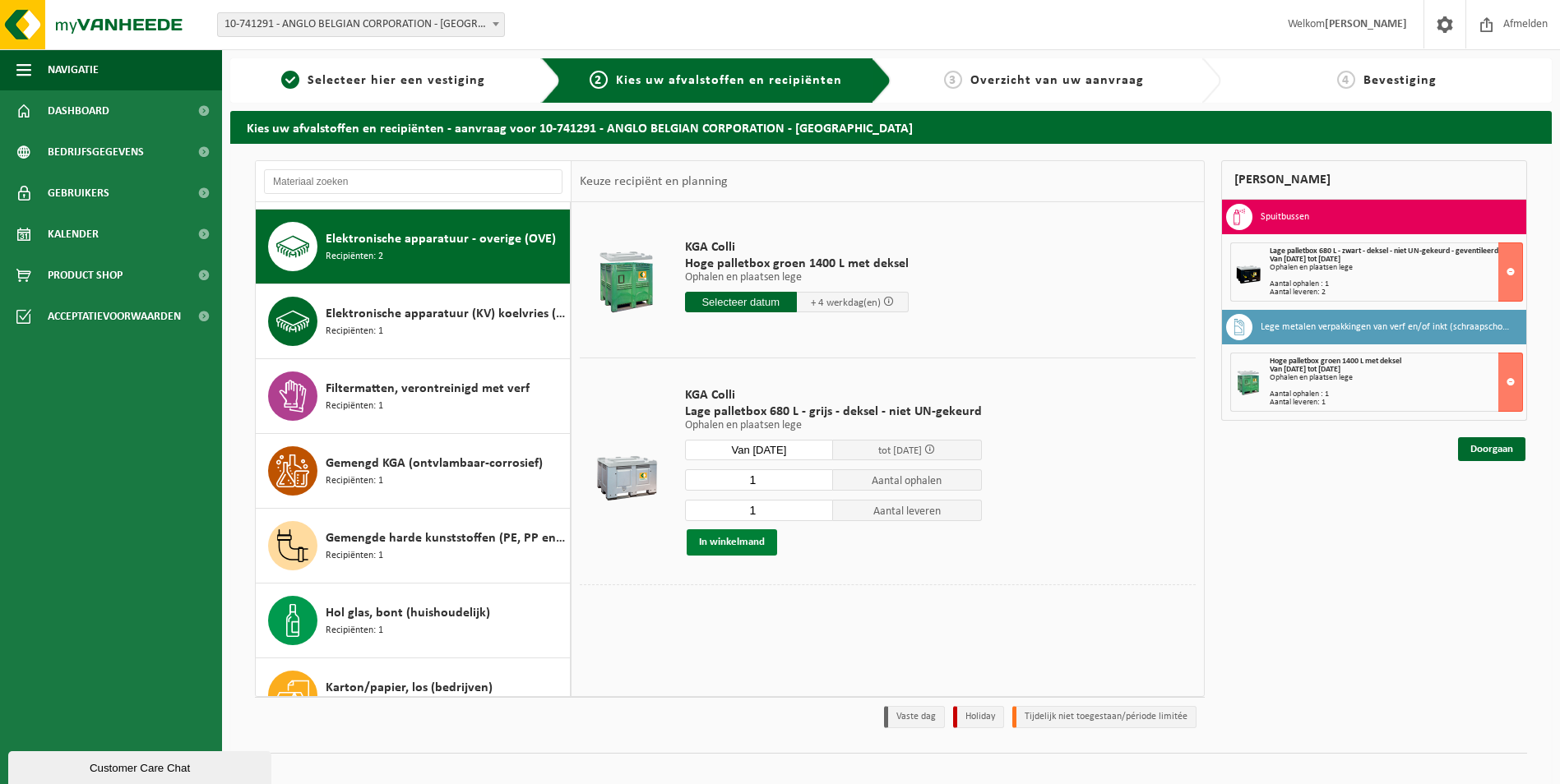
click at [760, 543] on button "In winkelmand" at bounding box center [731, 543] width 91 height 26
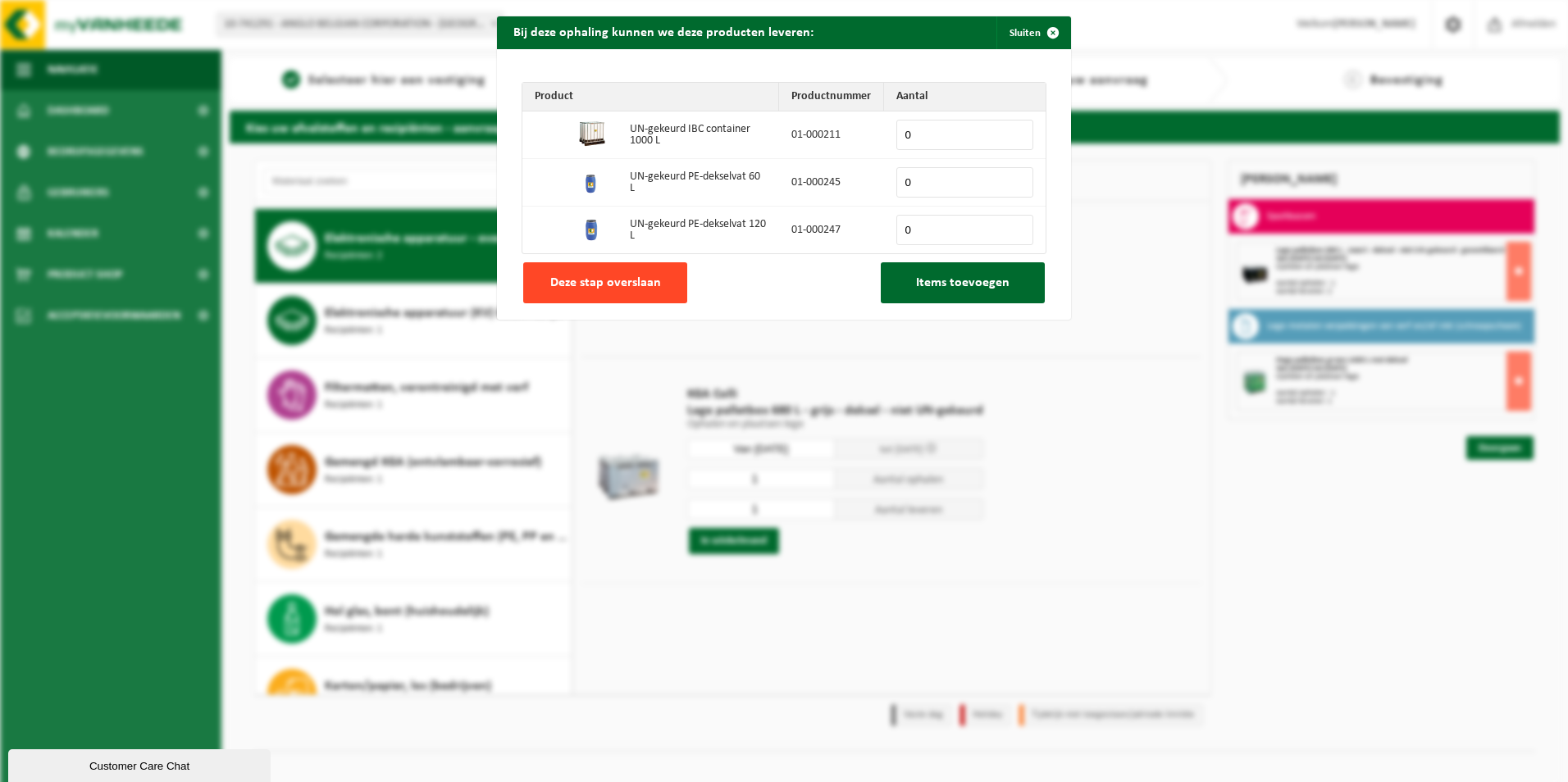
click at [653, 285] on span "Deze stap overslaan" at bounding box center [605, 283] width 111 height 13
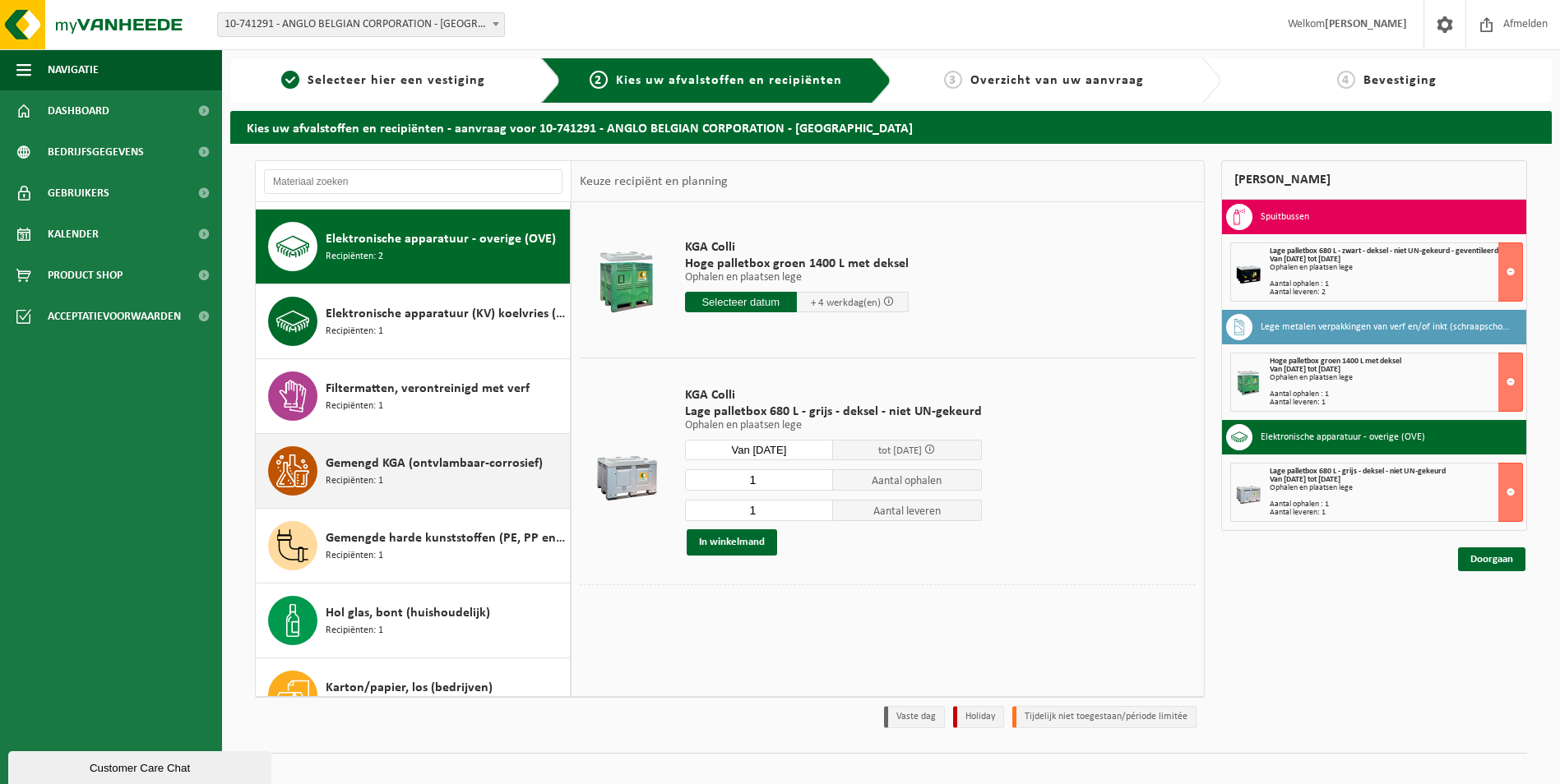
click at [456, 477] on div "Gemengd KGA (ontvlambaar-corrosief) Recipiënten: 1" at bounding box center [445, 471] width 240 height 49
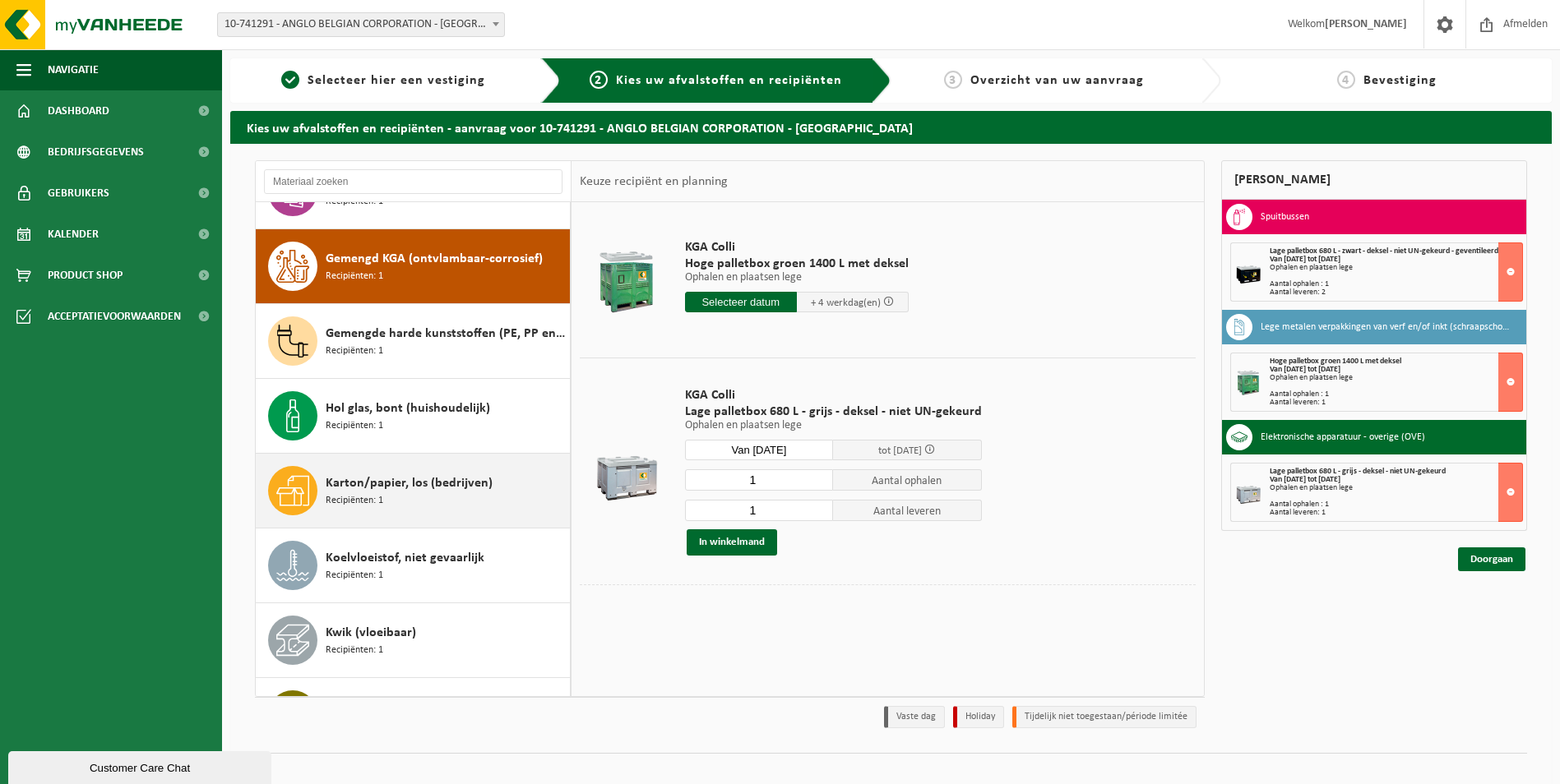
scroll to position [978, 0]
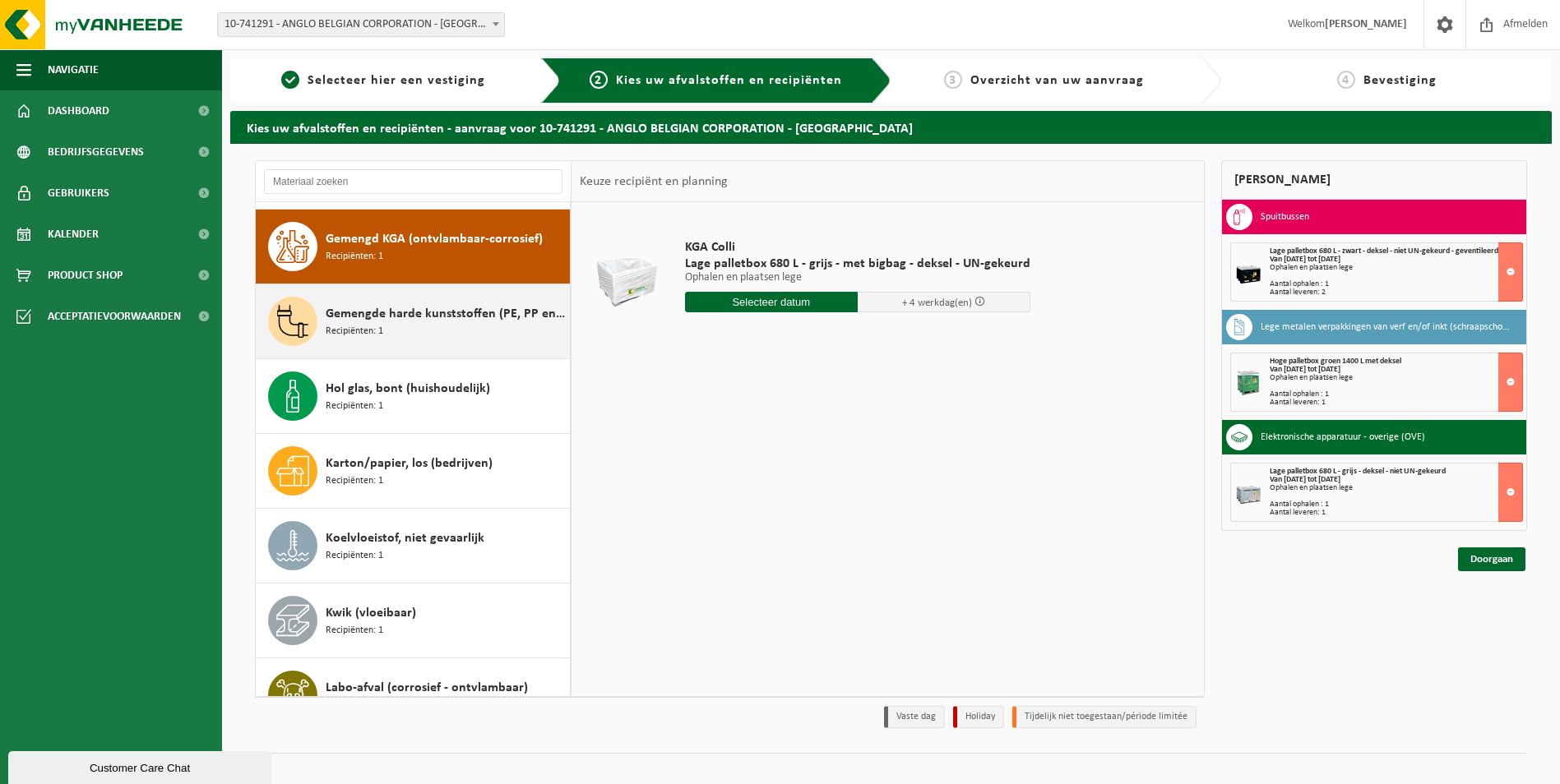
click at [380, 310] on span "Gemengde harde kunststoffen (PE, PP en PVC), recycleerbaar (industrieel)" at bounding box center [445, 314] width 240 height 20
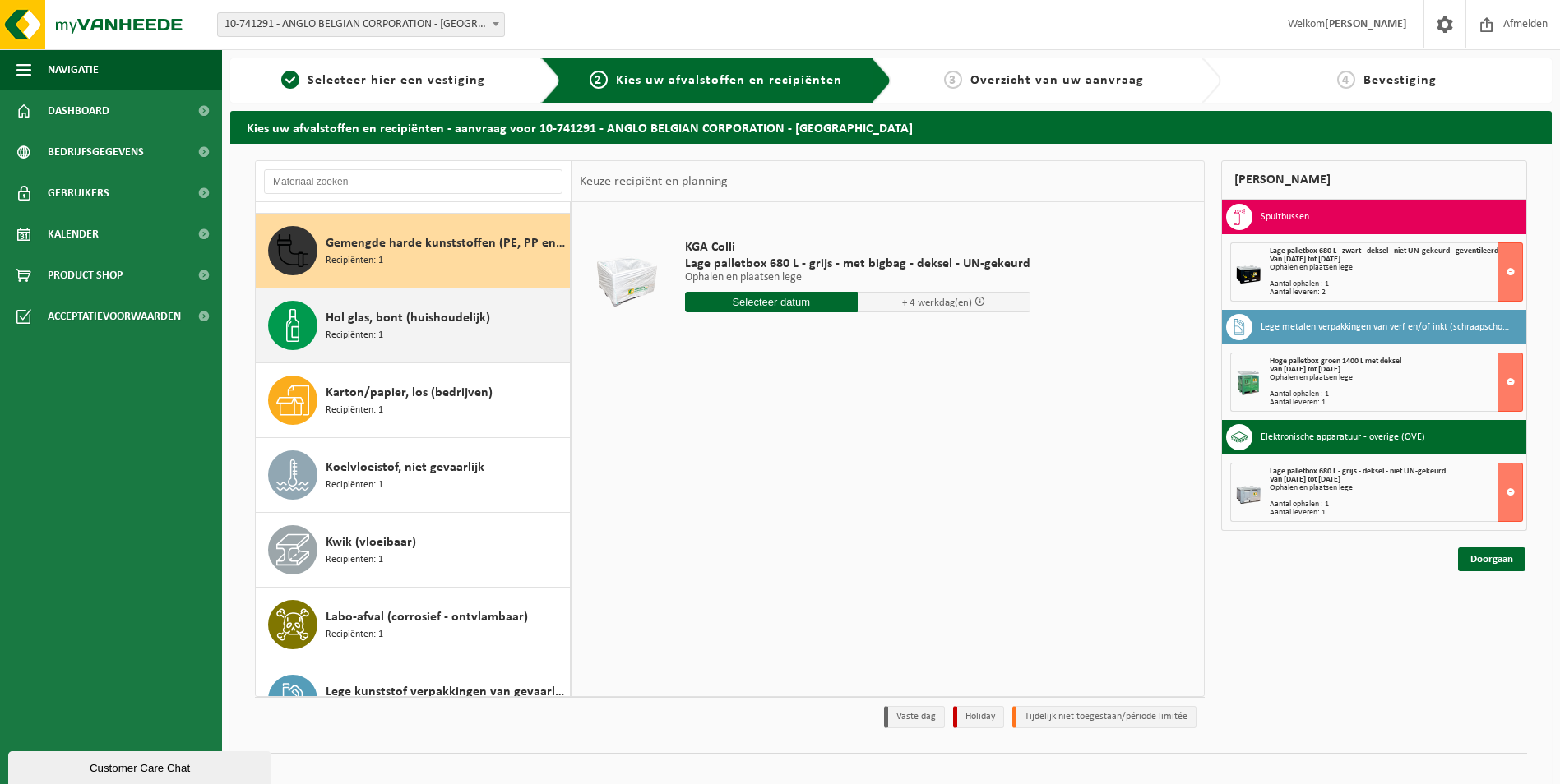
scroll to position [1052, 0]
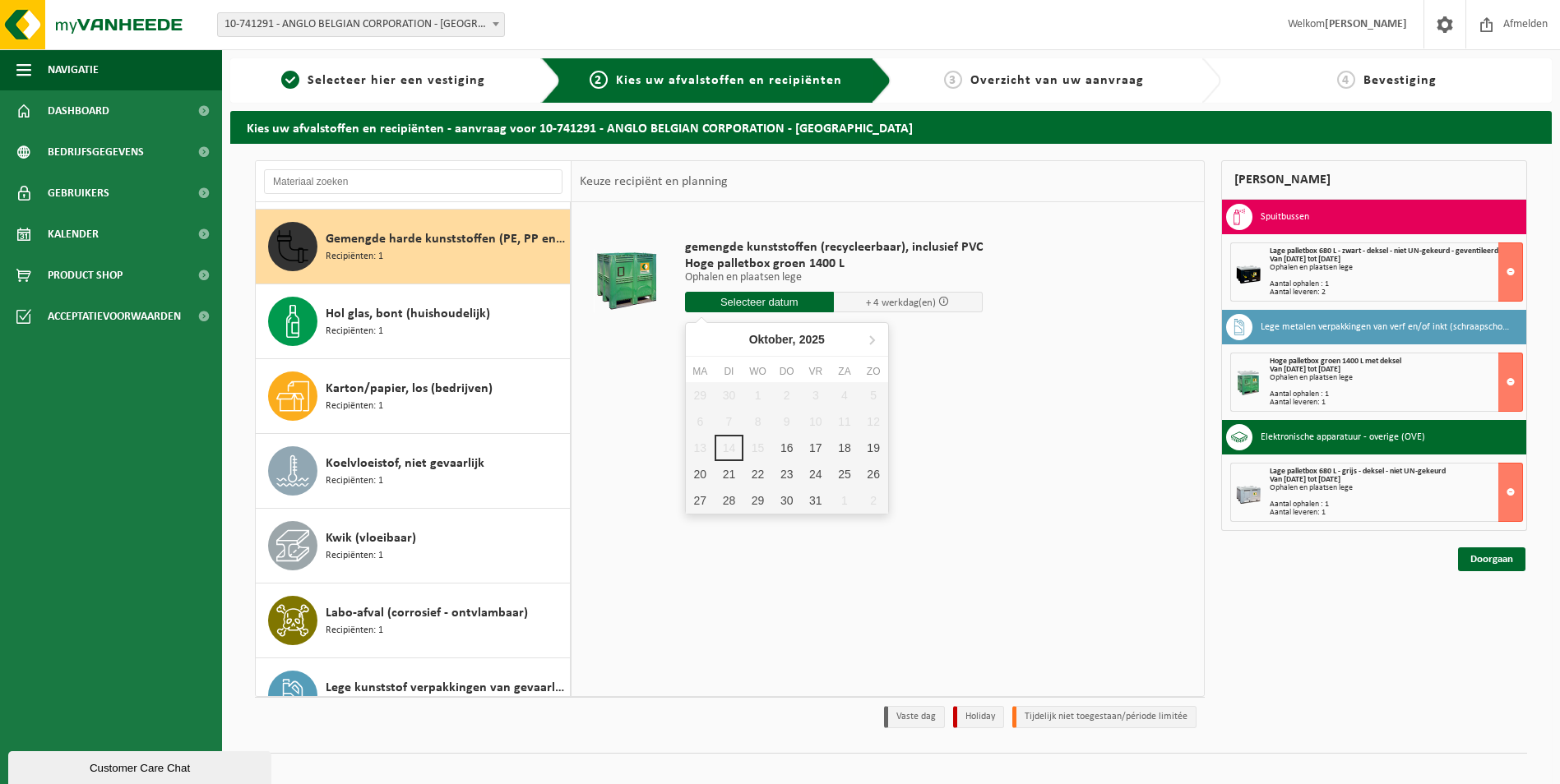
click at [793, 307] on input "text" at bounding box center [759, 301] width 149 height 21
click at [790, 450] on div "16" at bounding box center [786, 448] width 29 height 26
type input "Van 2025-10-16"
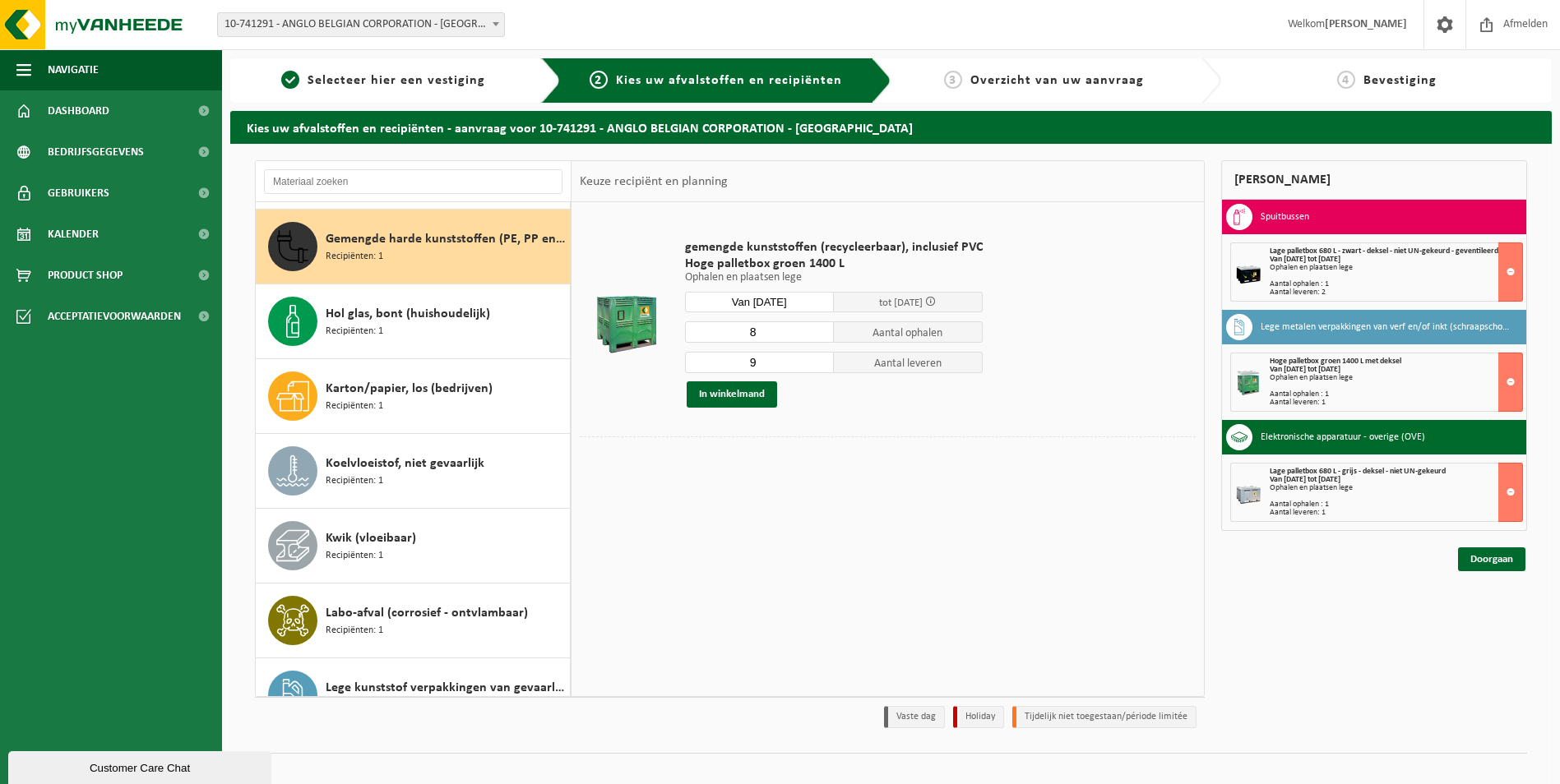
click at [817, 334] on input "8" at bounding box center [759, 332] width 149 height 21
click at [817, 334] on input "7" at bounding box center [759, 332] width 149 height 21
click at [817, 334] on input "6" at bounding box center [759, 332] width 149 height 21
type input "5"
click at [817, 334] on input "5" at bounding box center [759, 332] width 149 height 21
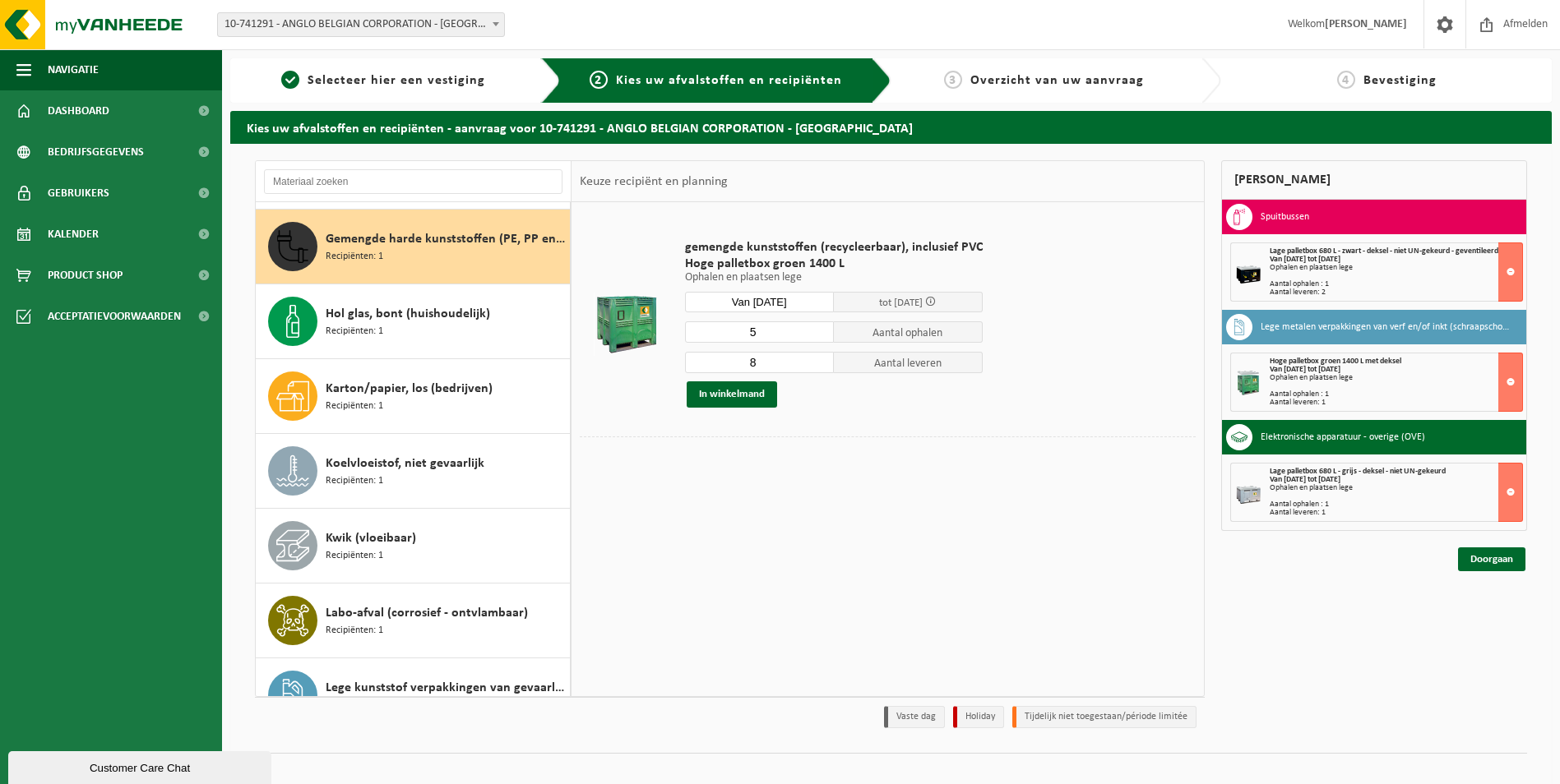
click at [820, 367] on input "8" at bounding box center [759, 362] width 149 height 21
click at [820, 367] on input "7" at bounding box center [759, 362] width 149 height 21
click at [820, 367] on input "6" at bounding box center [759, 362] width 149 height 21
type input "5"
click at [820, 367] on input "5" at bounding box center [759, 362] width 149 height 21
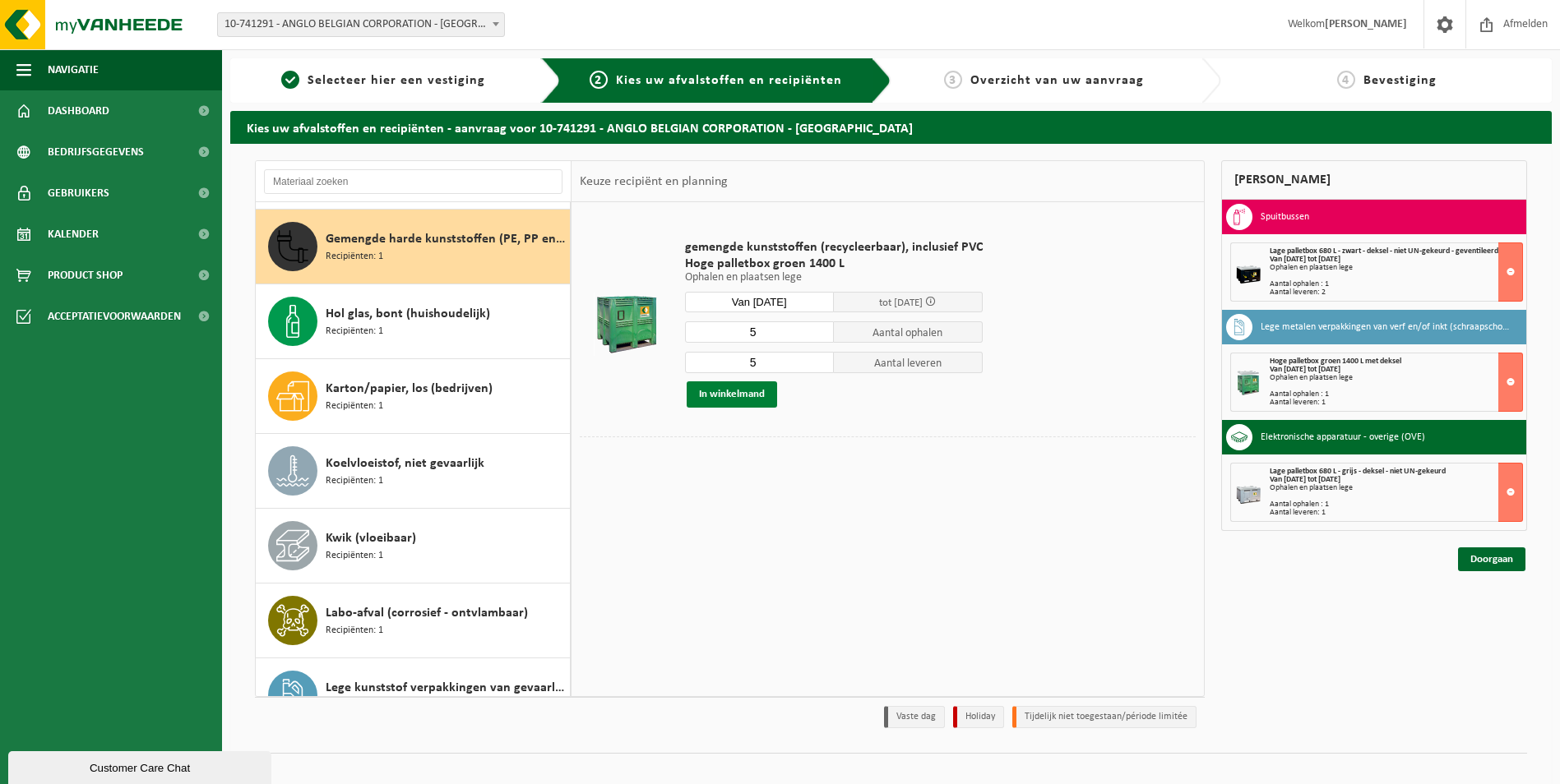
click at [752, 395] on button "In winkelmand" at bounding box center [731, 394] width 91 height 26
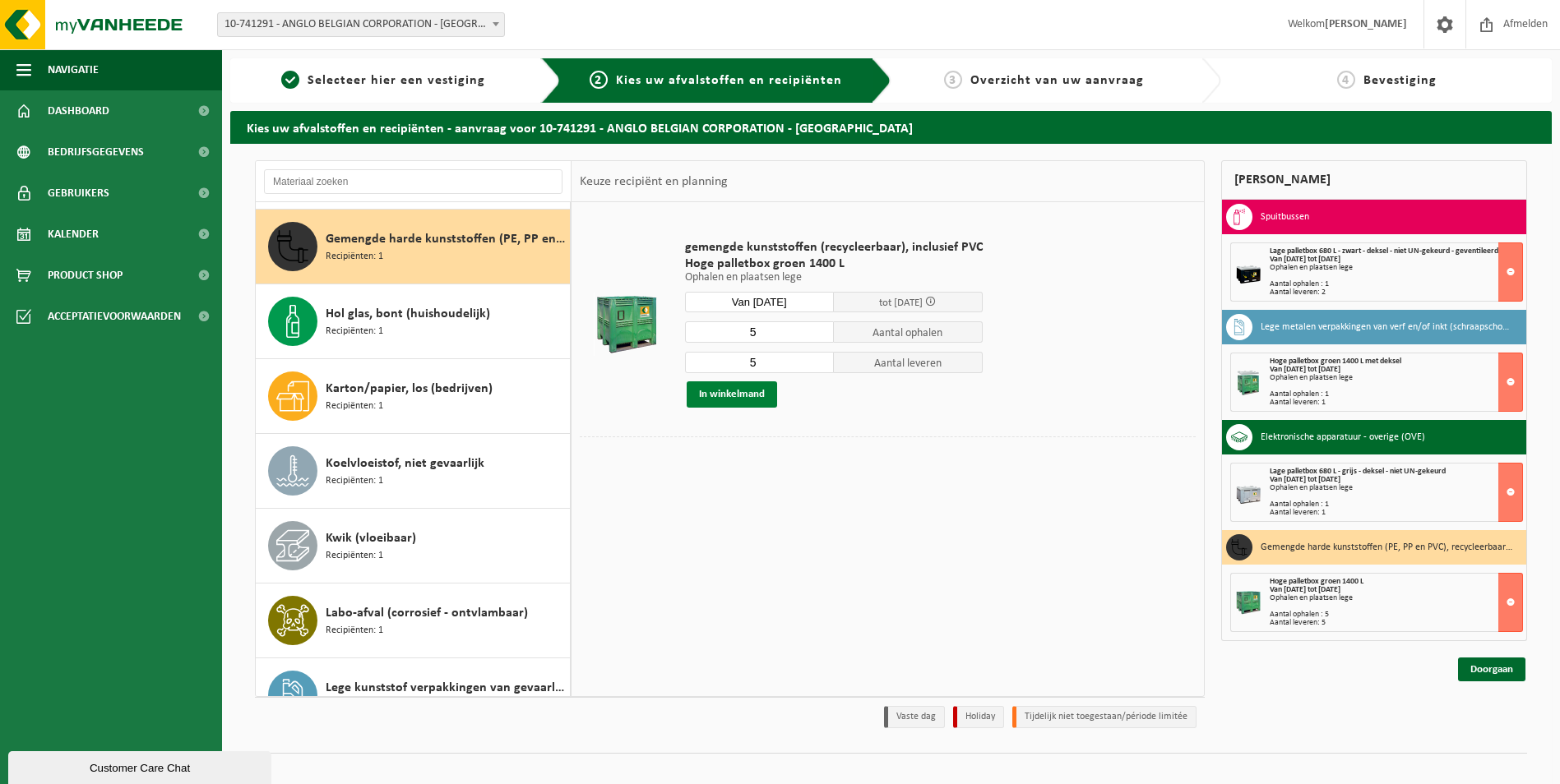
click at [730, 394] on button "In winkelmand" at bounding box center [731, 394] width 91 height 26
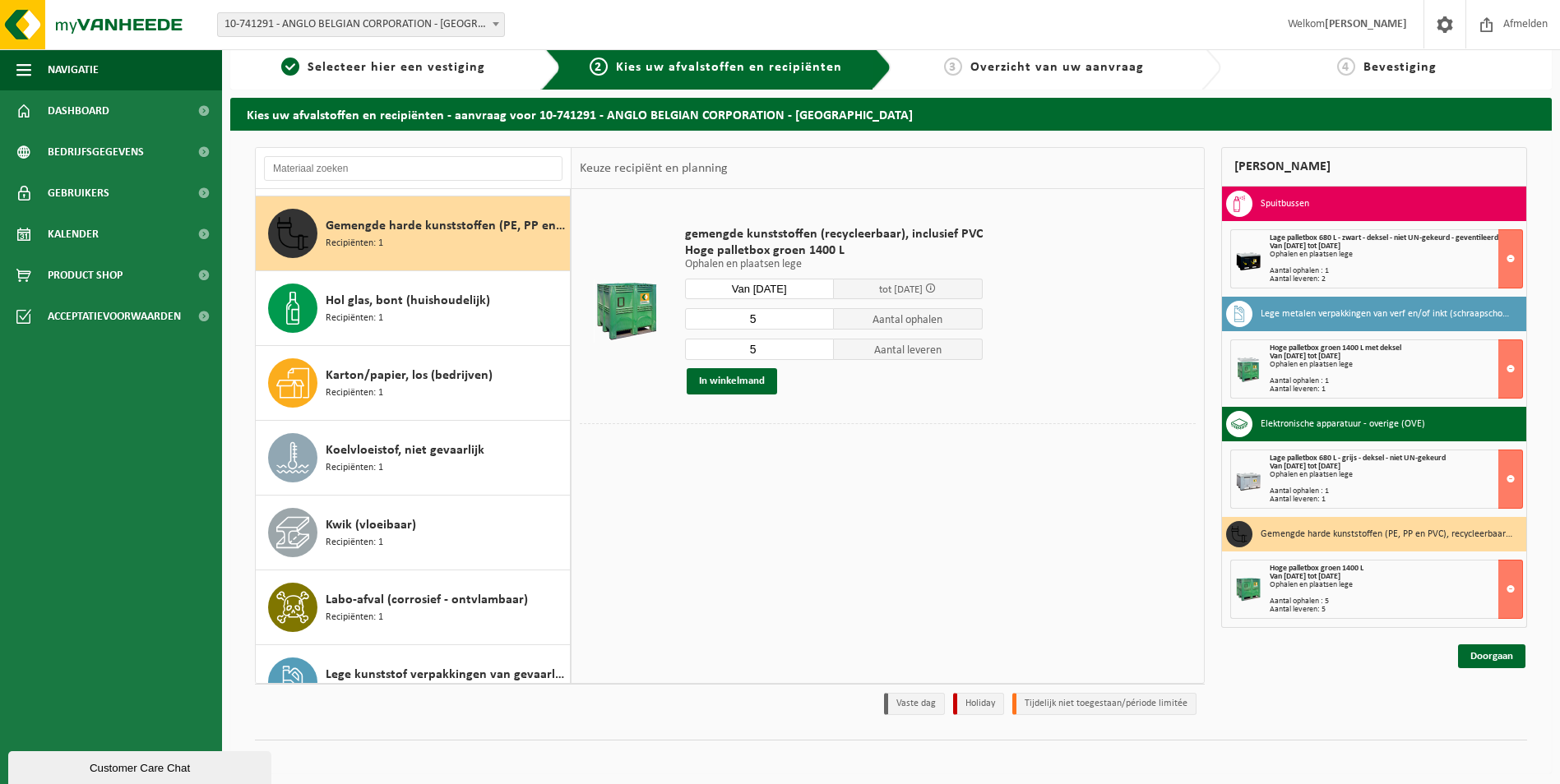
scroll to position [0, 0]
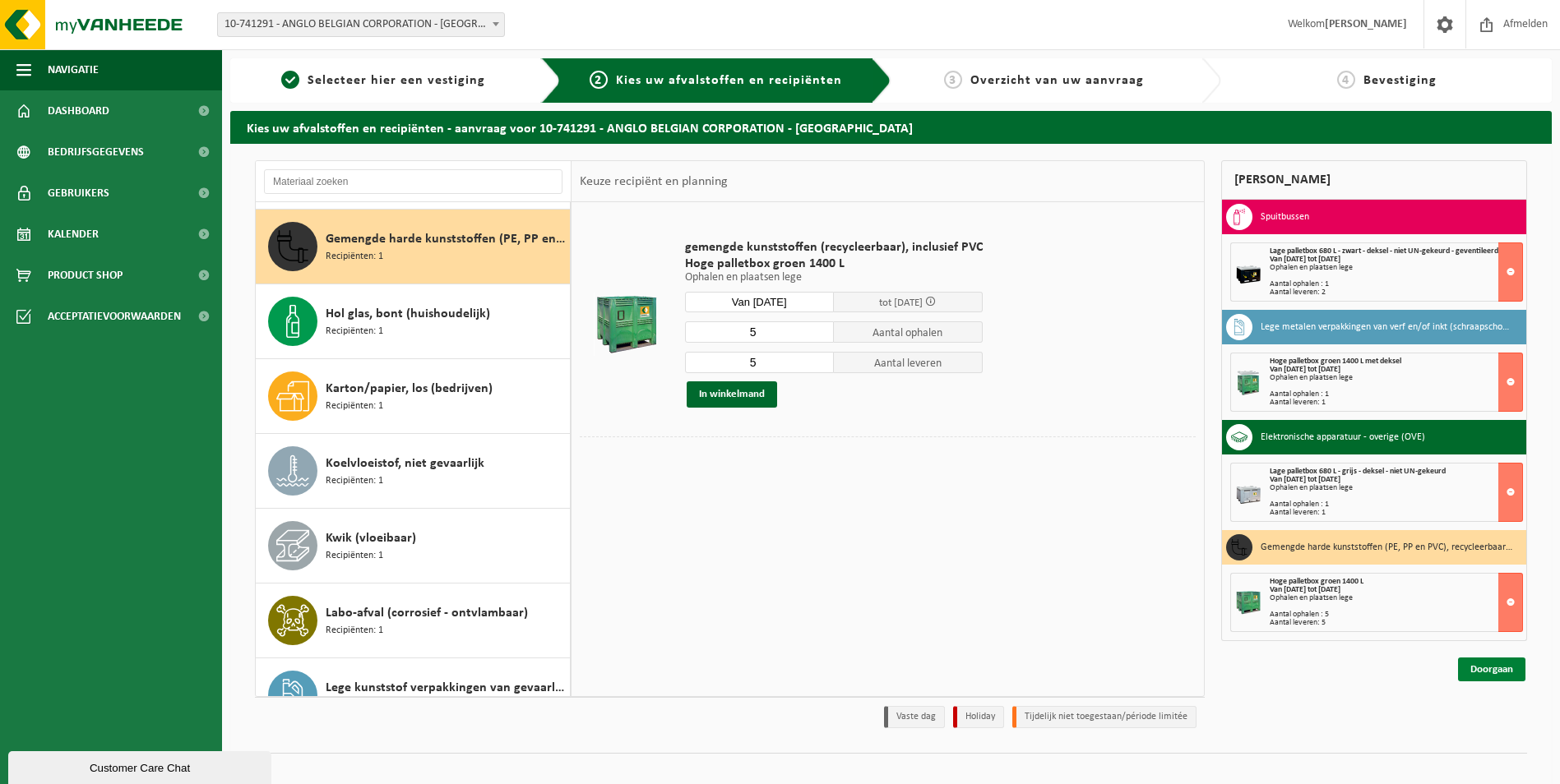
click at [1483, 668] on link "Doorgaan" at bounding box center [1492, 670] width 68 height 24
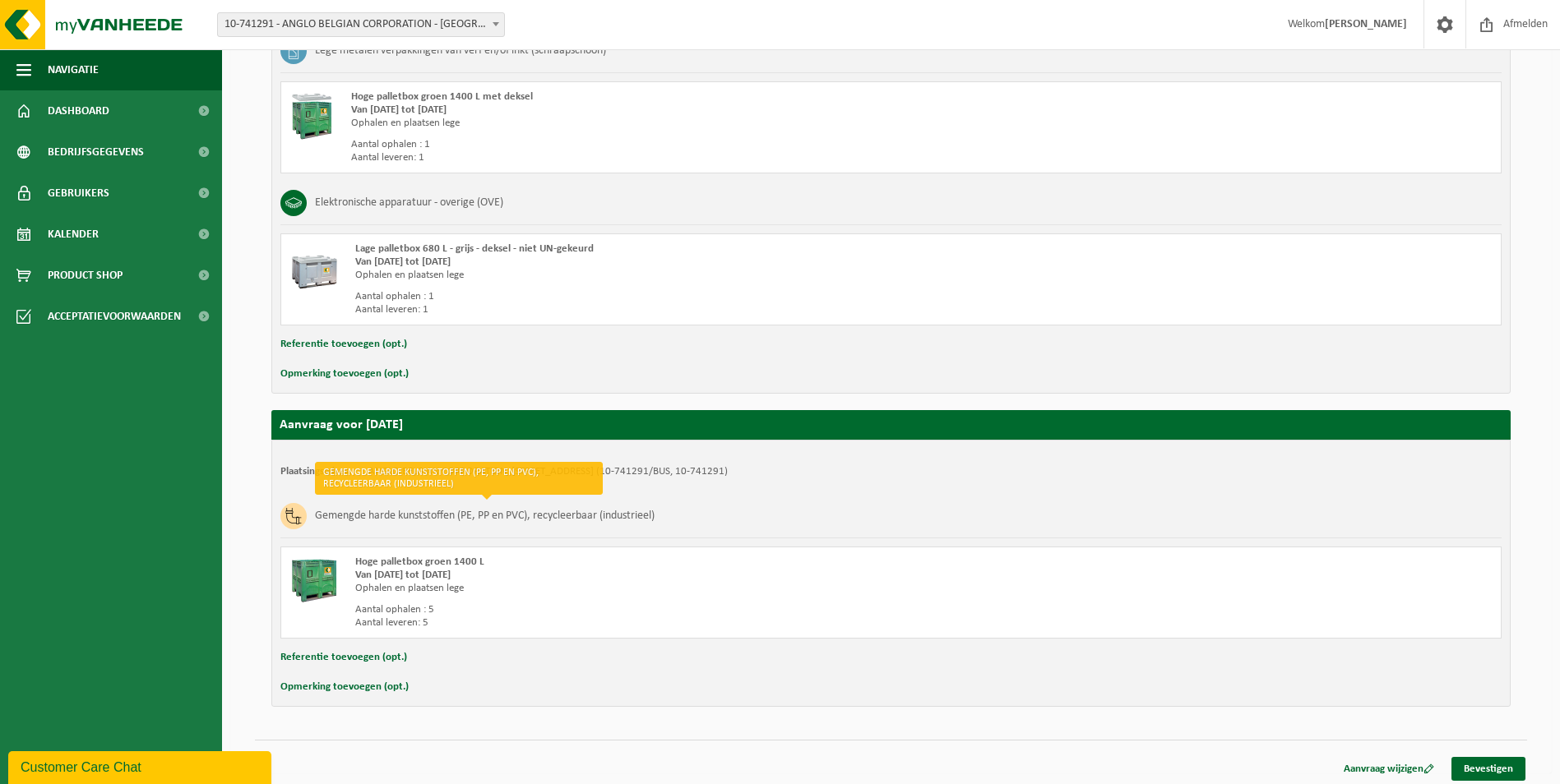
scroll to position [552, 0]
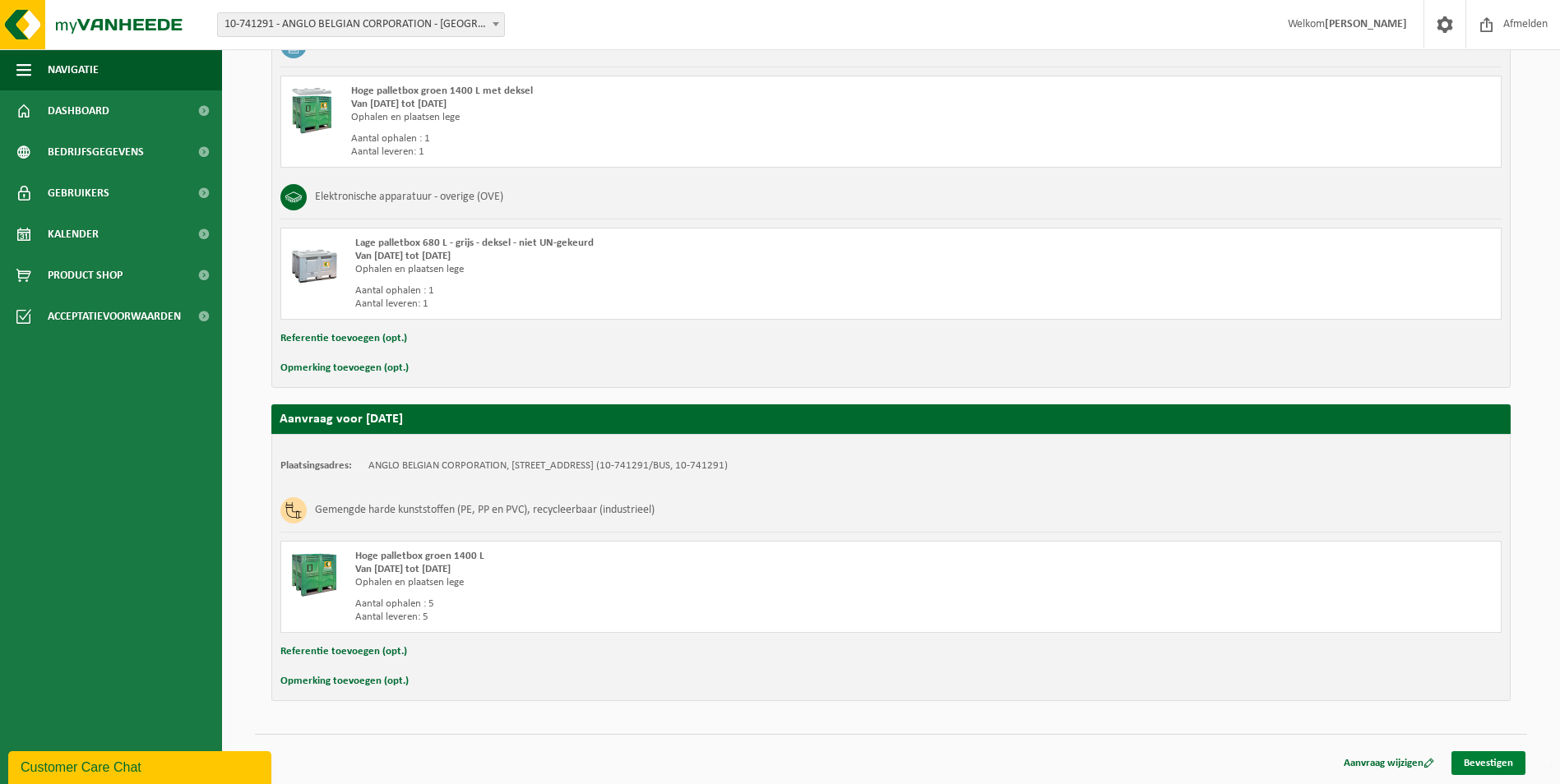
click at [1497, 767] on link "Bevestigen" at bounding box center [1488, 763] width 74 height 24
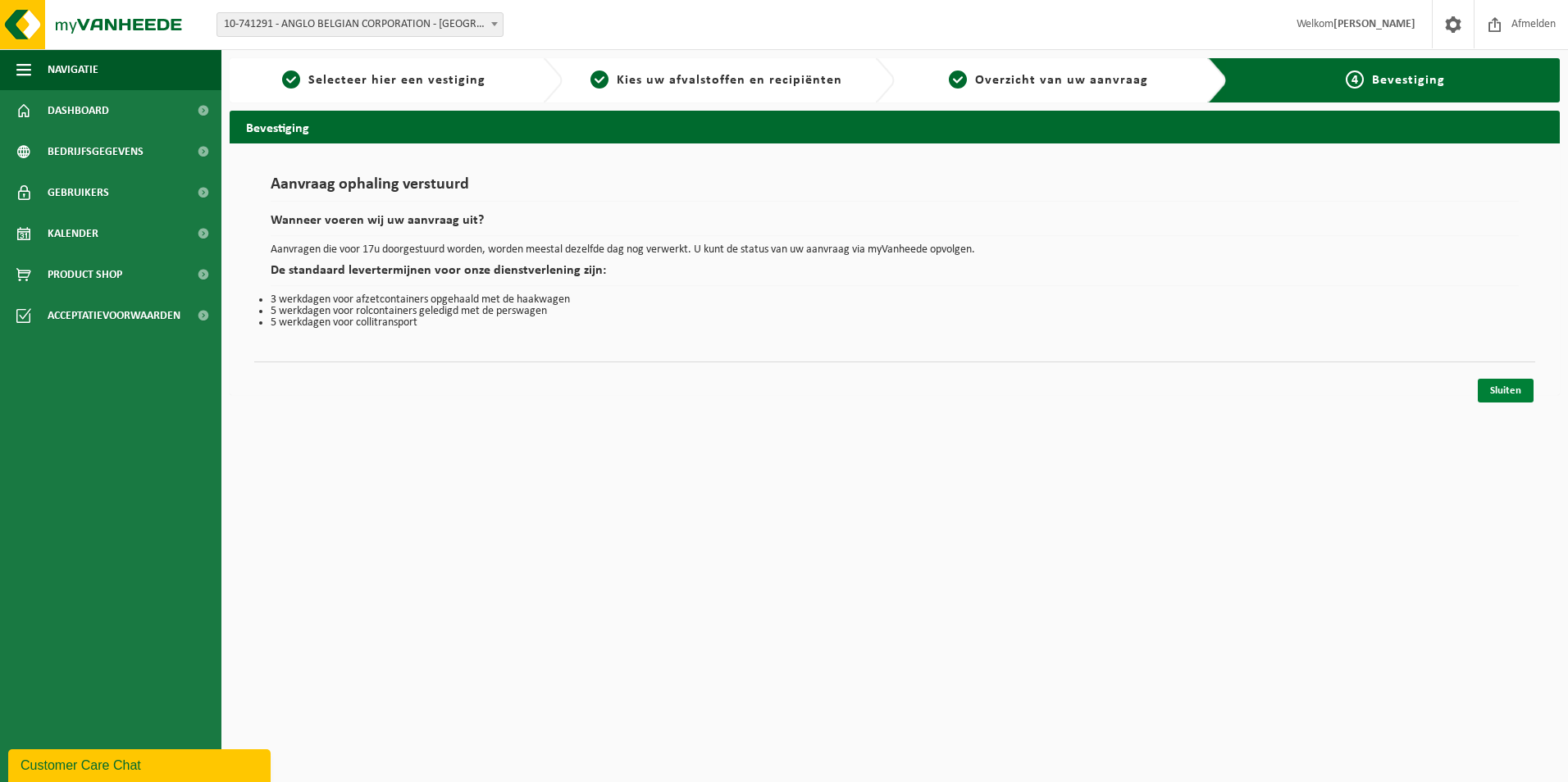
click at [1501, 389] on link "Sluiten" at bounding box center [1506, 390] width 56 height 24
